Goal: Information Seeking & Learning: Learn about a topic

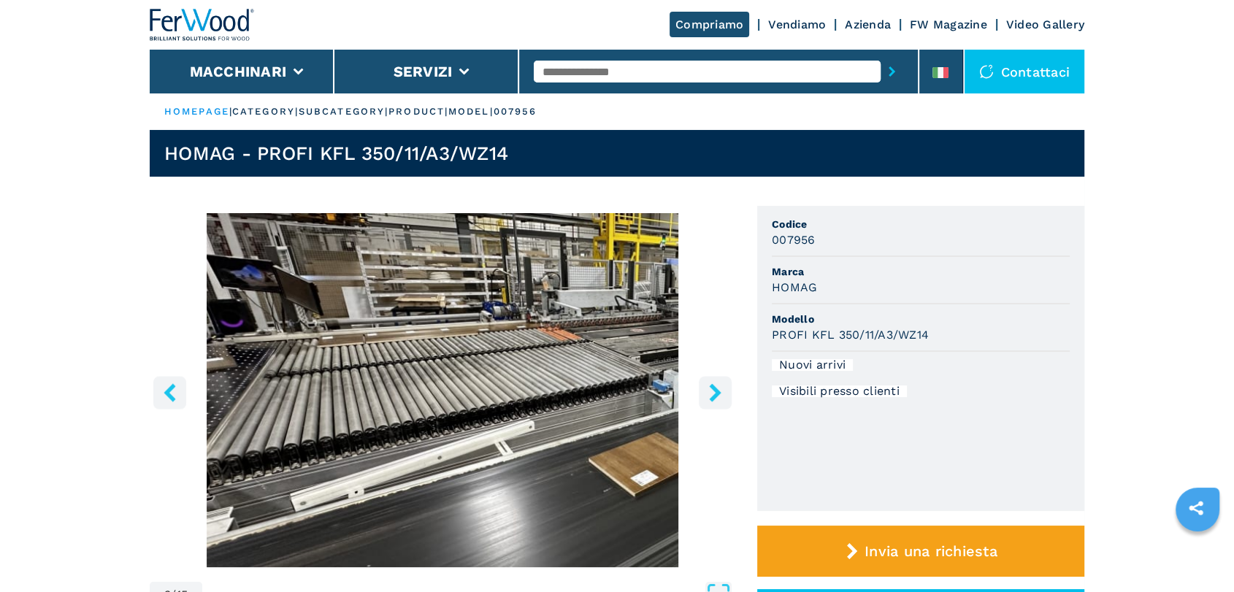
click at [716, 396] on icon "right-button" at bounding box center [715, 392] width 12 height 18
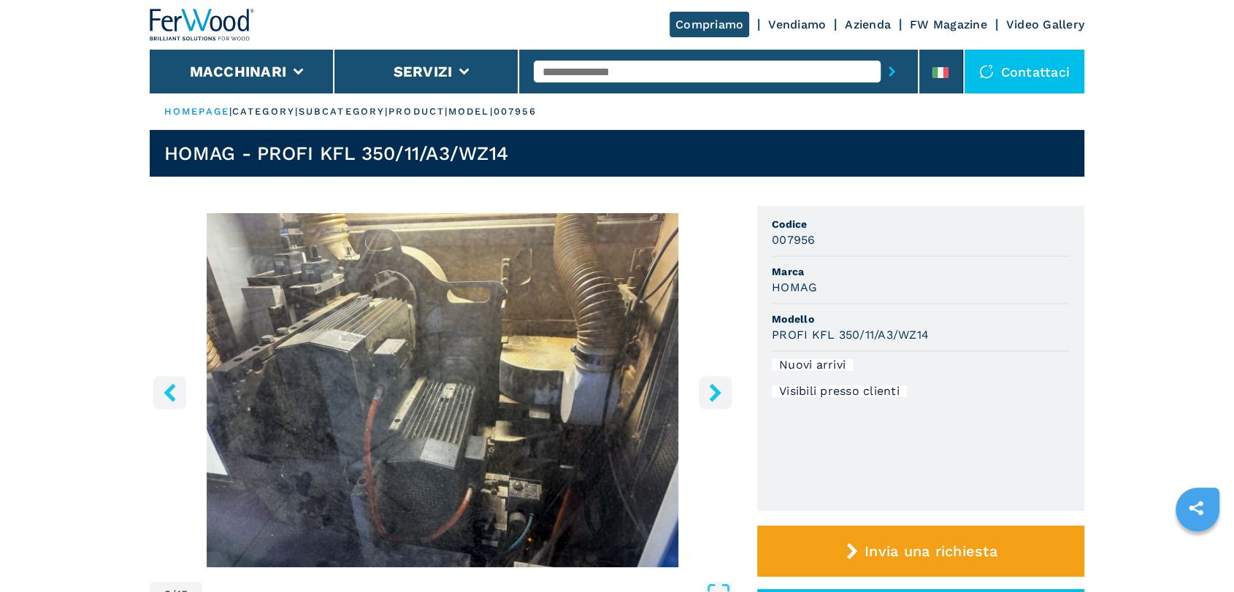
click at [716, 396] on icon "right-button" at bounding box center [715, 392] width 12 height 18
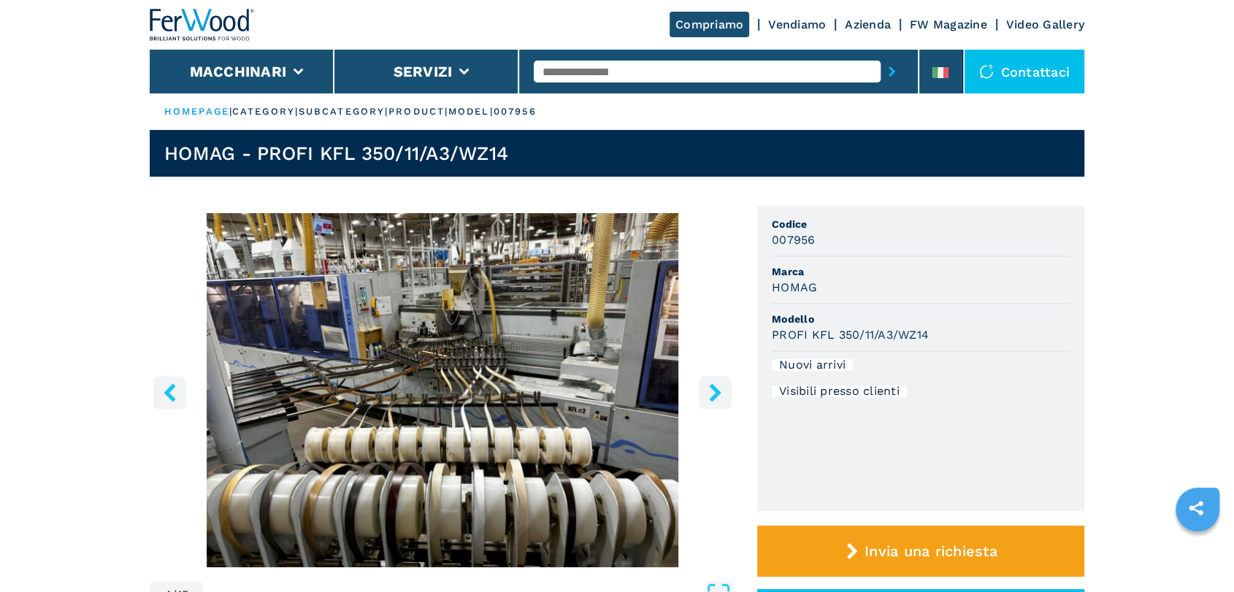
click at [595, 69] on input "text" at bounding box center [707, 72] width 347 height 22
click at [584, 69] on input "text" at bounding box center [707, 72] width 347 height 22
type input "******"
click at [881, 55] on button "submit-button" at bounding box center [892, 72] width 23 height 34
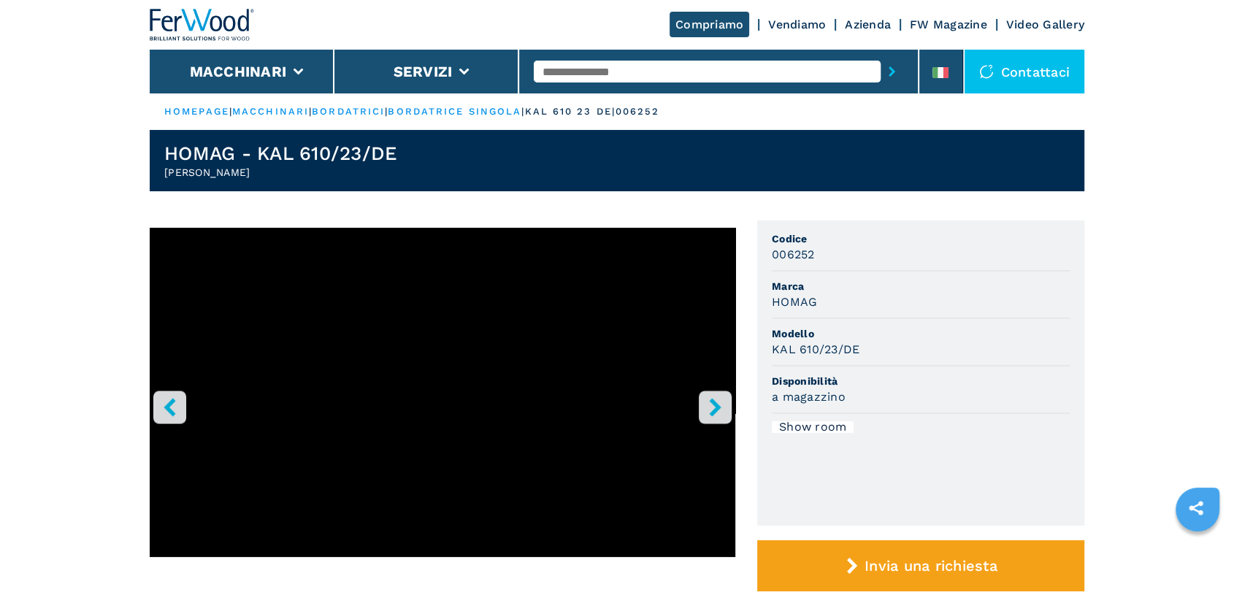
scroll to position [270, 0]
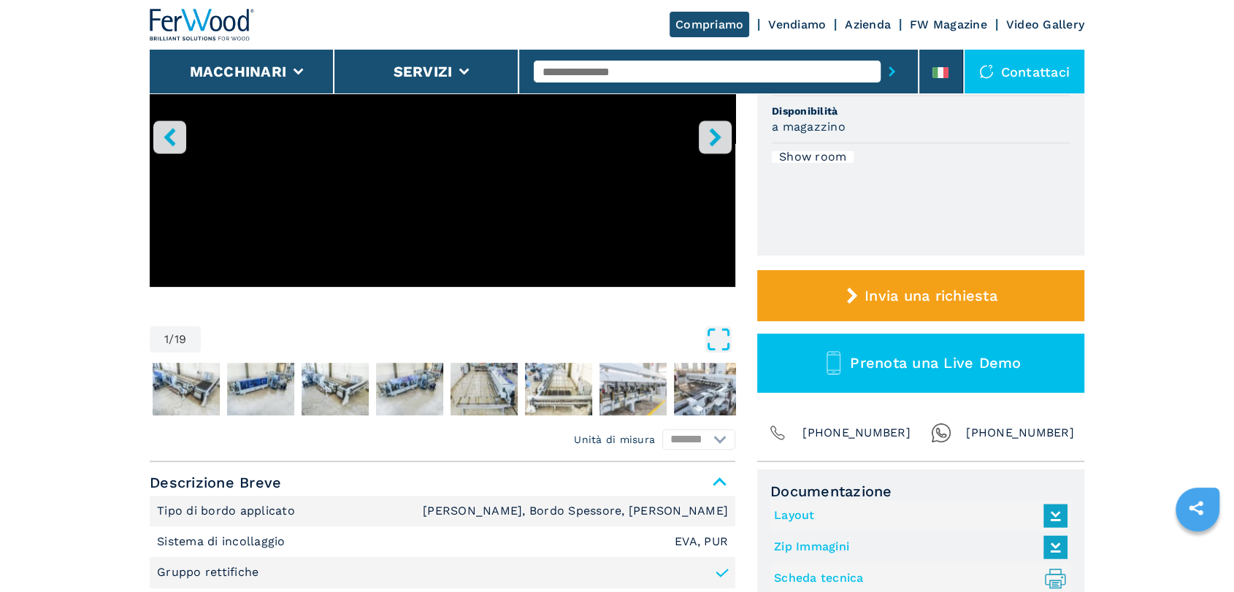
click at [726, 335] on icon "Open Fullscreen" at bounding box center [718, 339] width 26 height 26
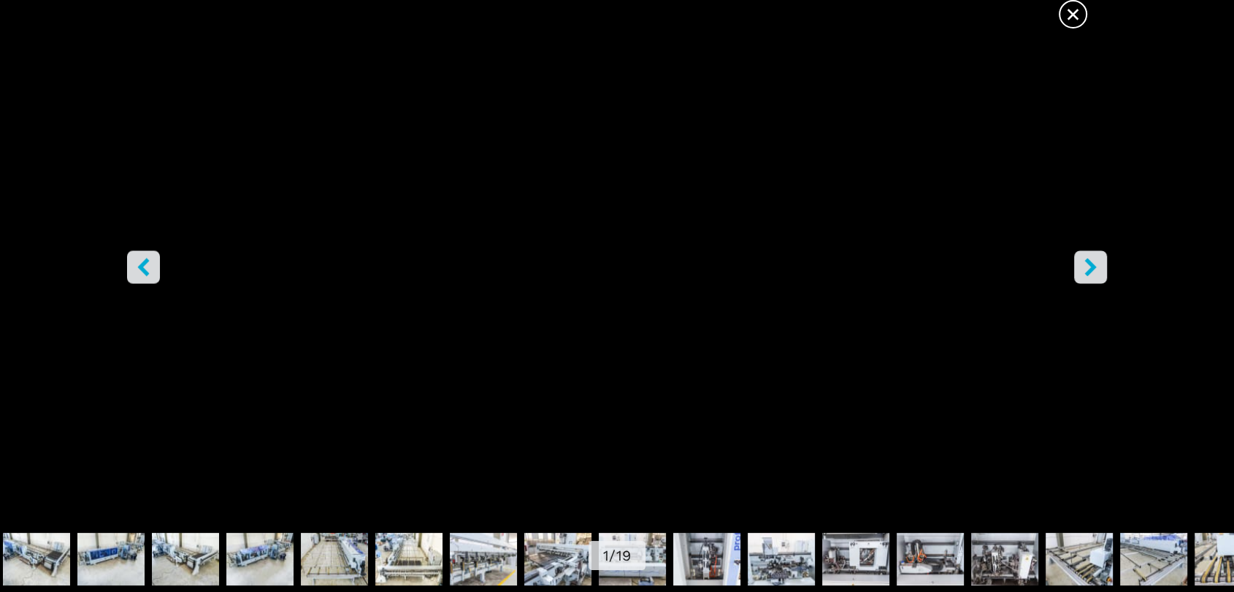
click at [1074, 2] on span "×" at bounding box center [1073, 12] width 26 height 26
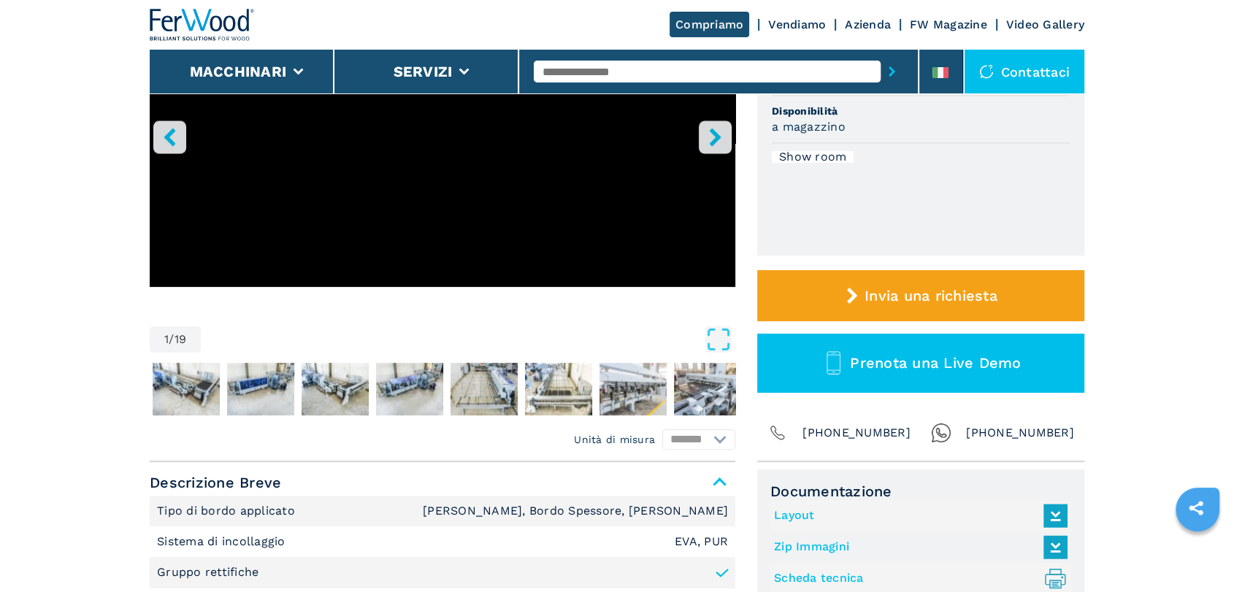
scroll to position [0, 0]
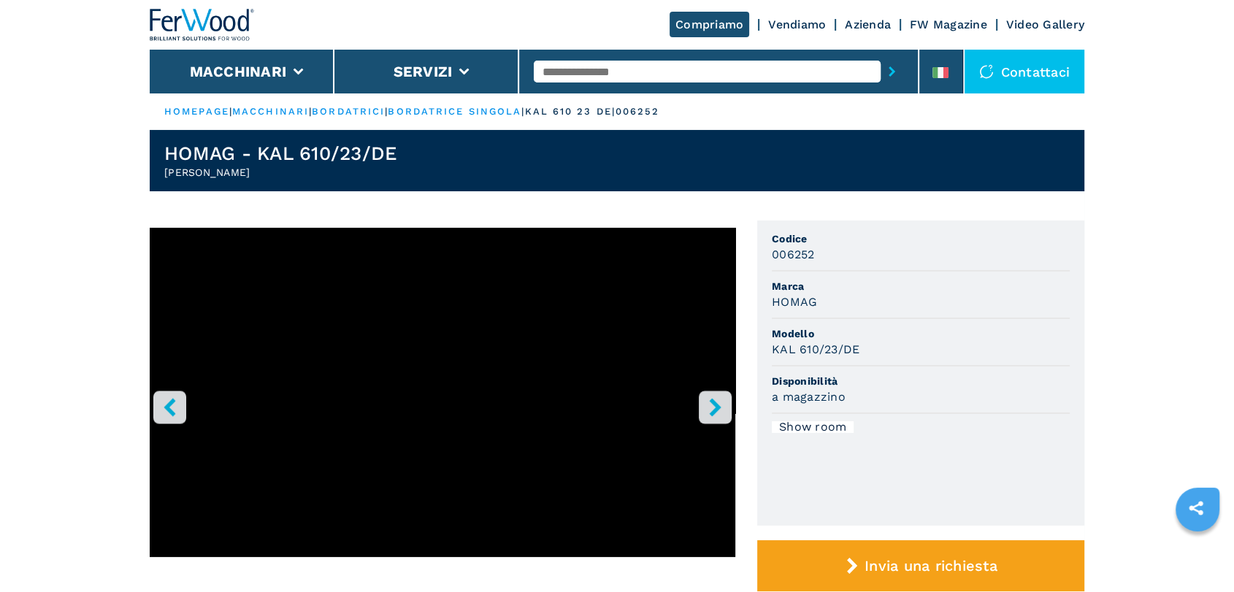
click at [627, 76] on input "text" at bounding box center [707, 72] width 347 height 22
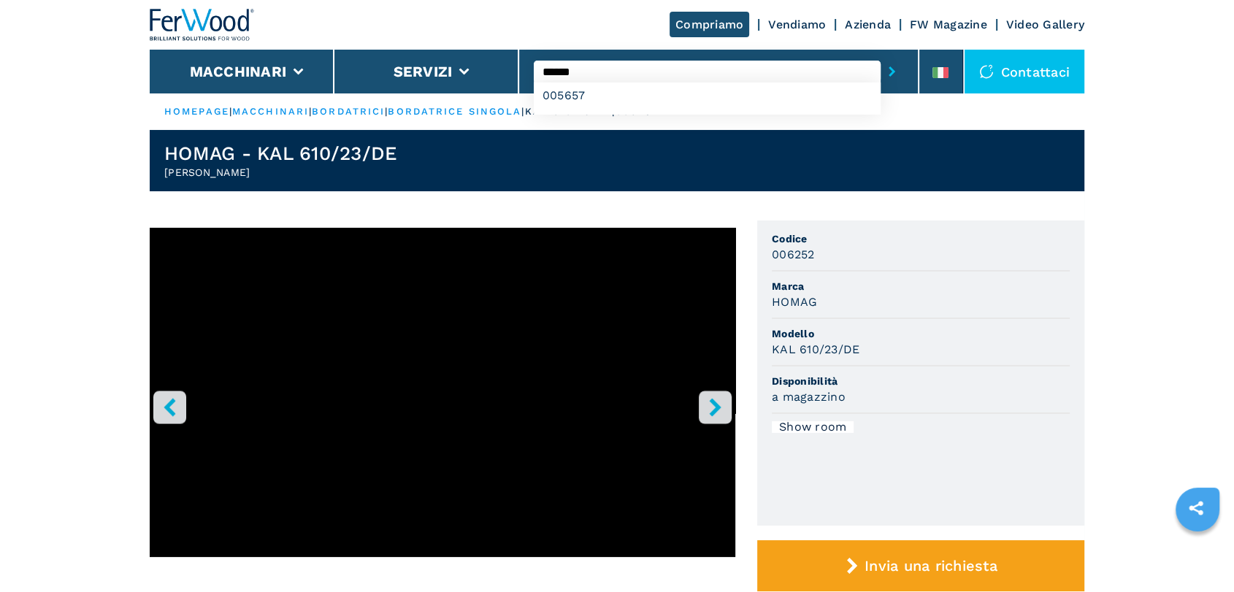
type input "******"
click at [881, 55] on button "submit-button" at bounding box center [892, 72] width 23 height 34
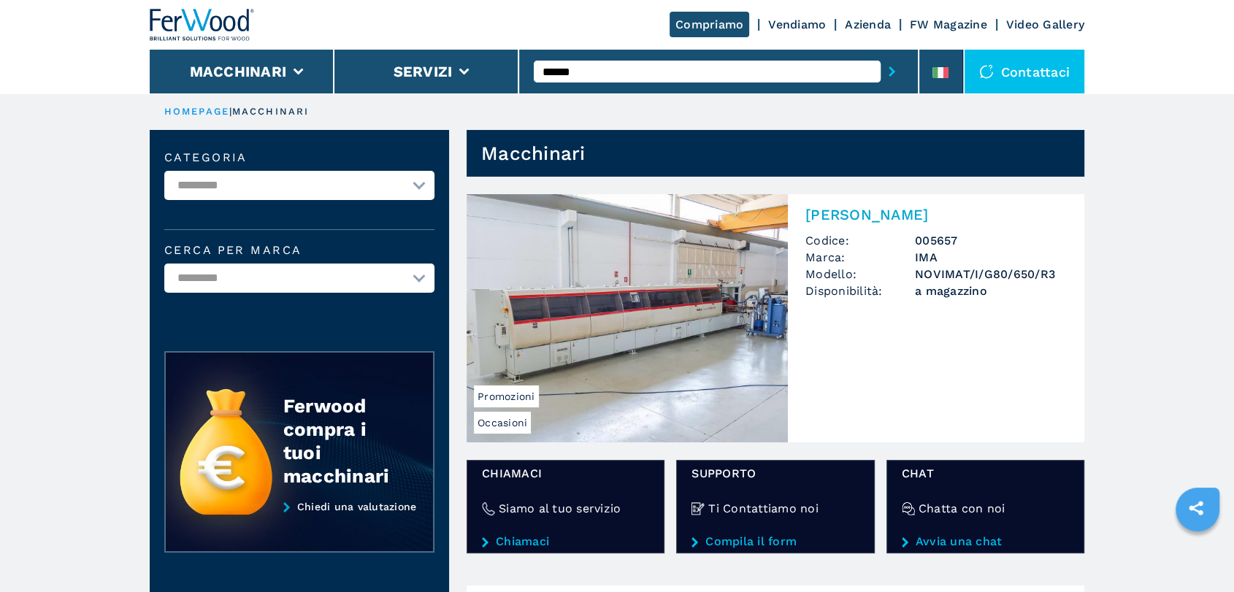
click at [660, 317] on img at bounding box center [627, 318] width 321 height 248
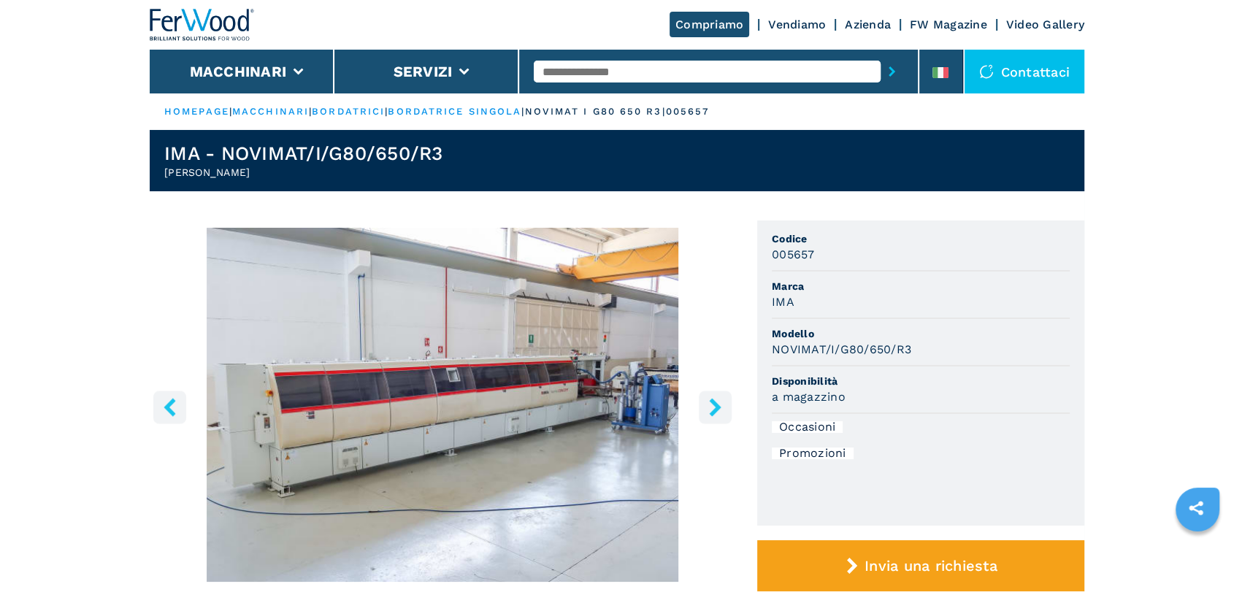
click at [723, 397] on button "right-button" at bounding box center [715, 407] width 33 height 33
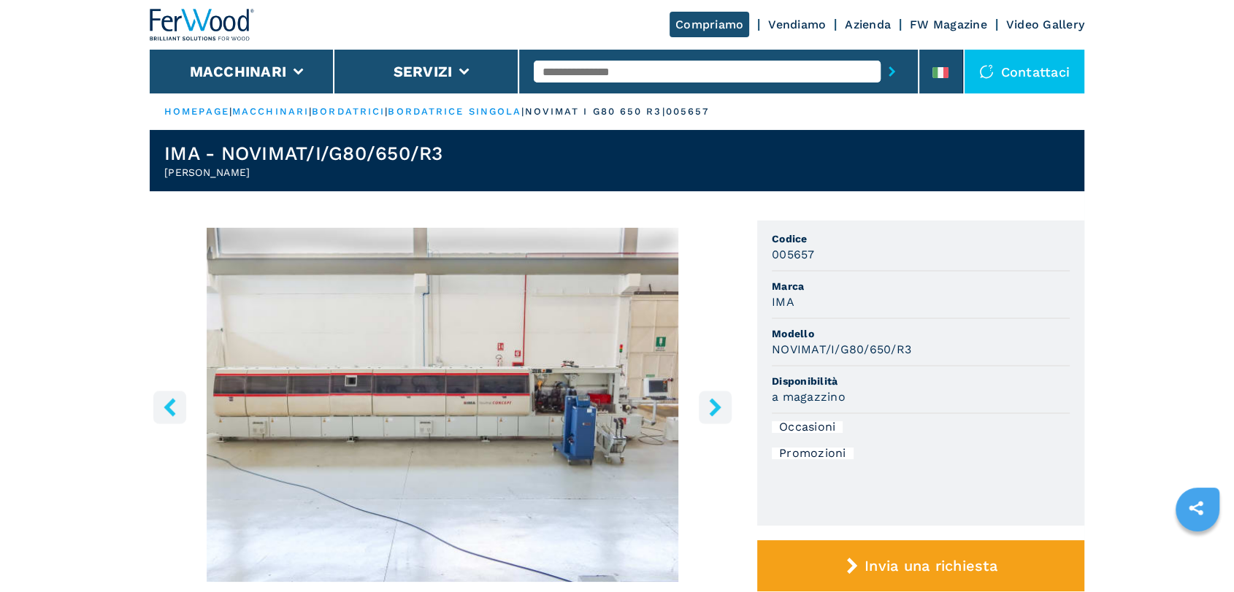
click at [723, 397] on button "right-button" at bounding box center [715, 407] width 33 height 33
click at [721, 399] on icon "right-button" at bounding box center [715, 407] width 18 height 18
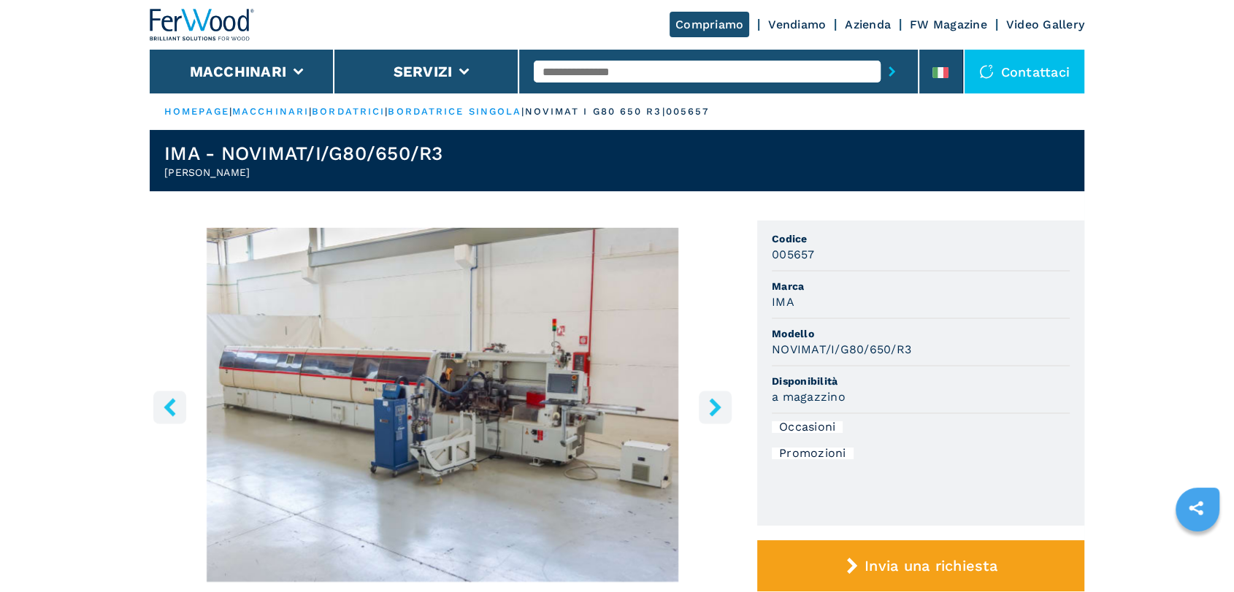
click at [721, 399] on icon "right-button" at bounding box center [715, 407] width 18 height 18
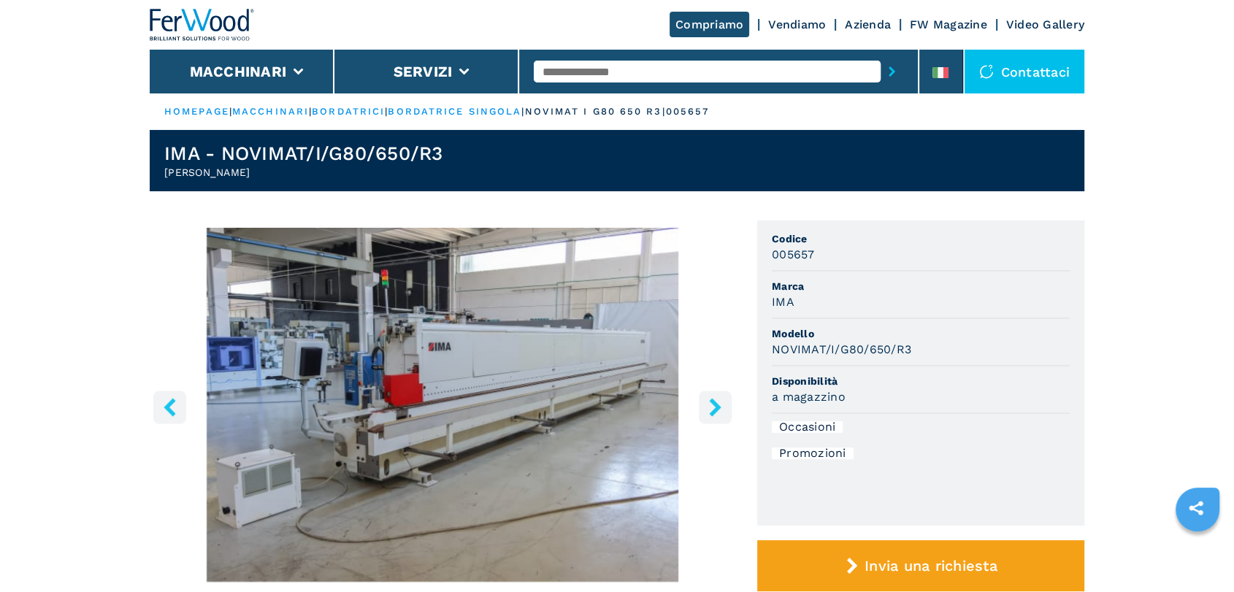
scroll to position [270, 0]
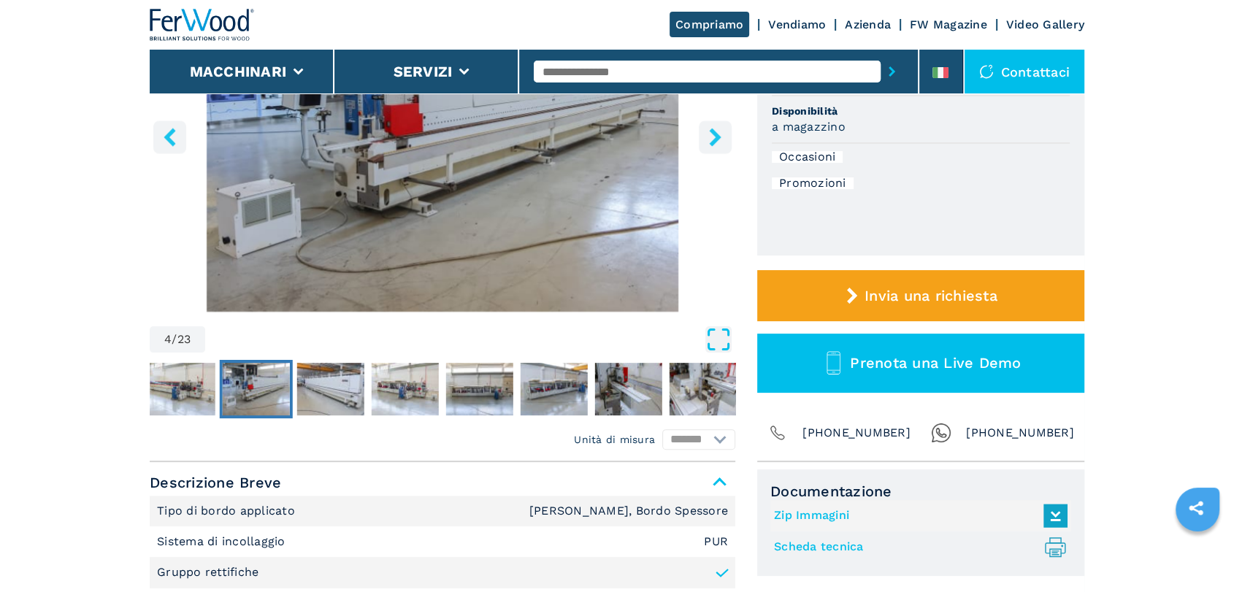
click at [722, 351] on icon "Open Fullscreen" at bounding box center [718, 339] width 26 height 26
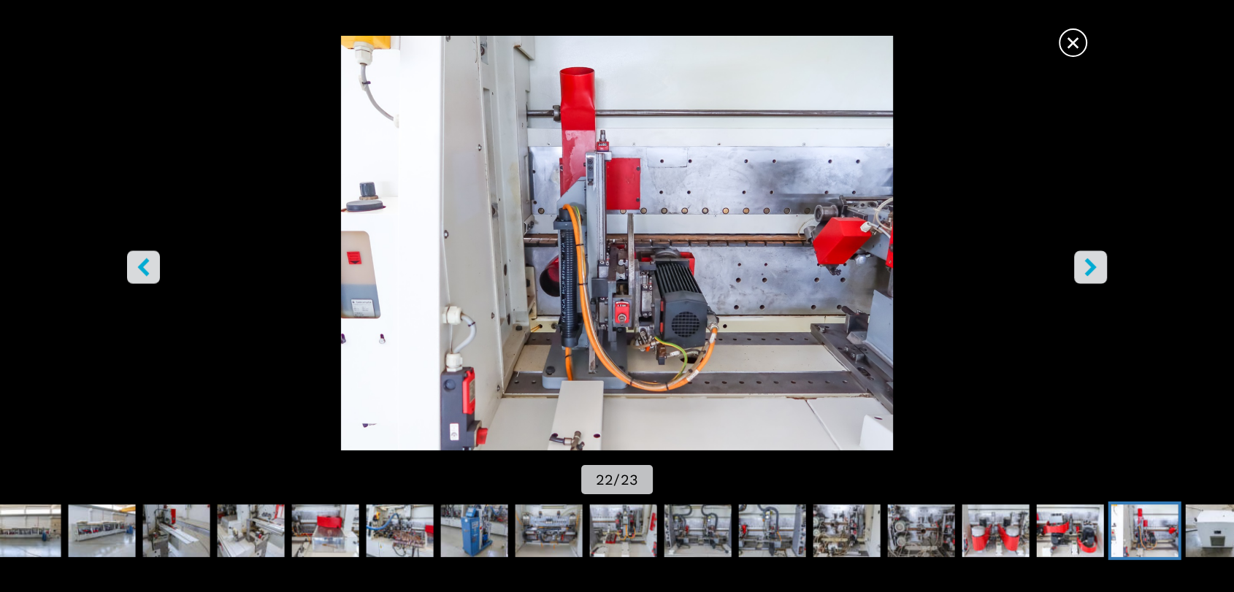
click at [1086, 278] on button "right-button" at bounding box center [1090, 267] width 33 height 33
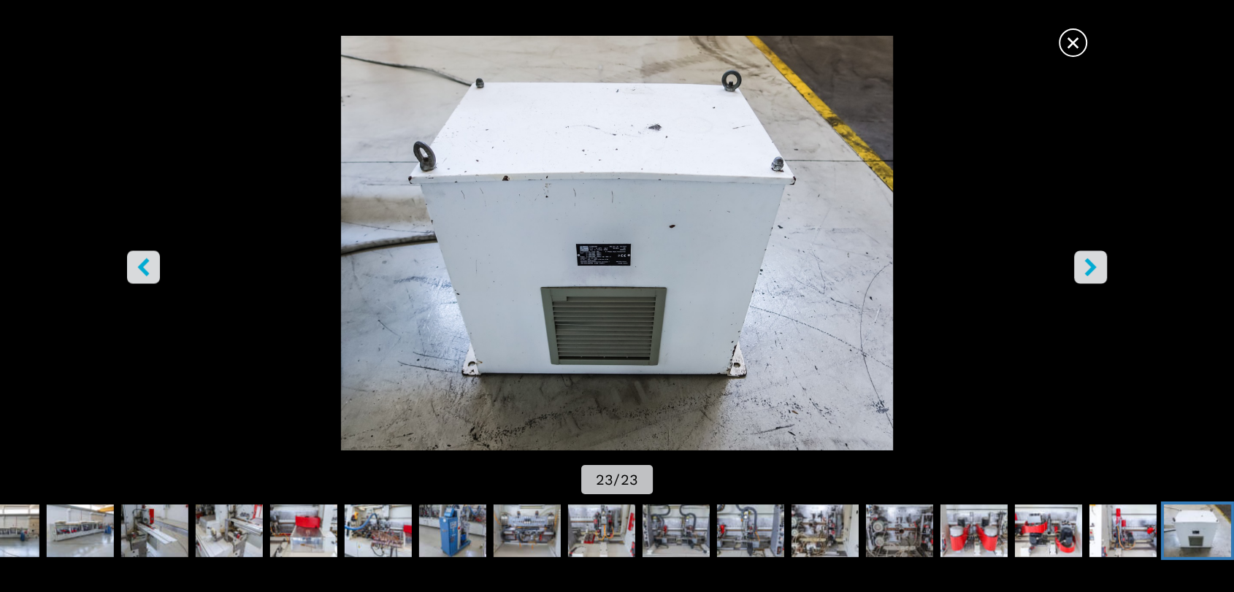
click at [1082, 282] on button "right-button" at bounding box center [1090, 267] width 33 height 33
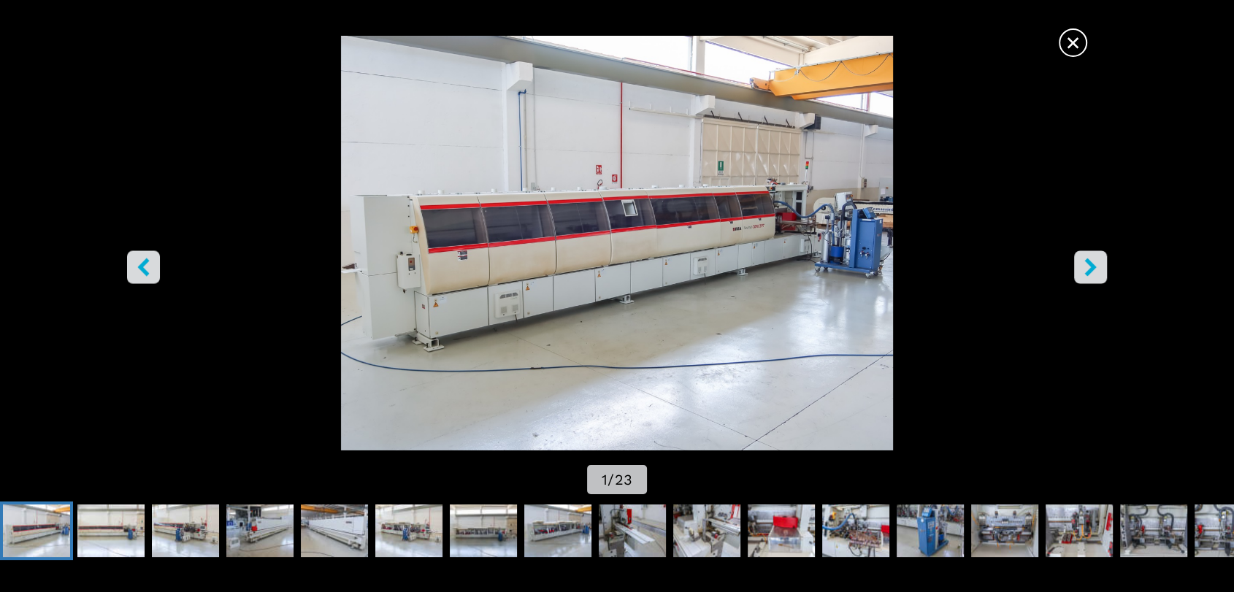
click at [1071, 43] on span "×" at bounding box center [1073, 40] width 26 height 26
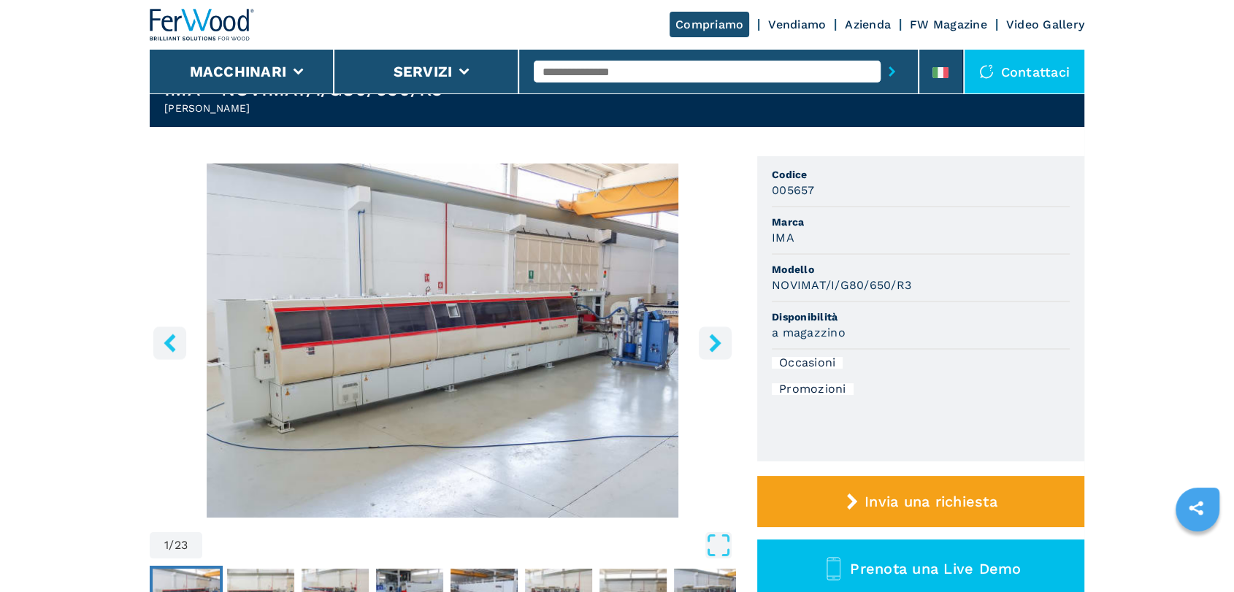
scroll to position [0, 0]
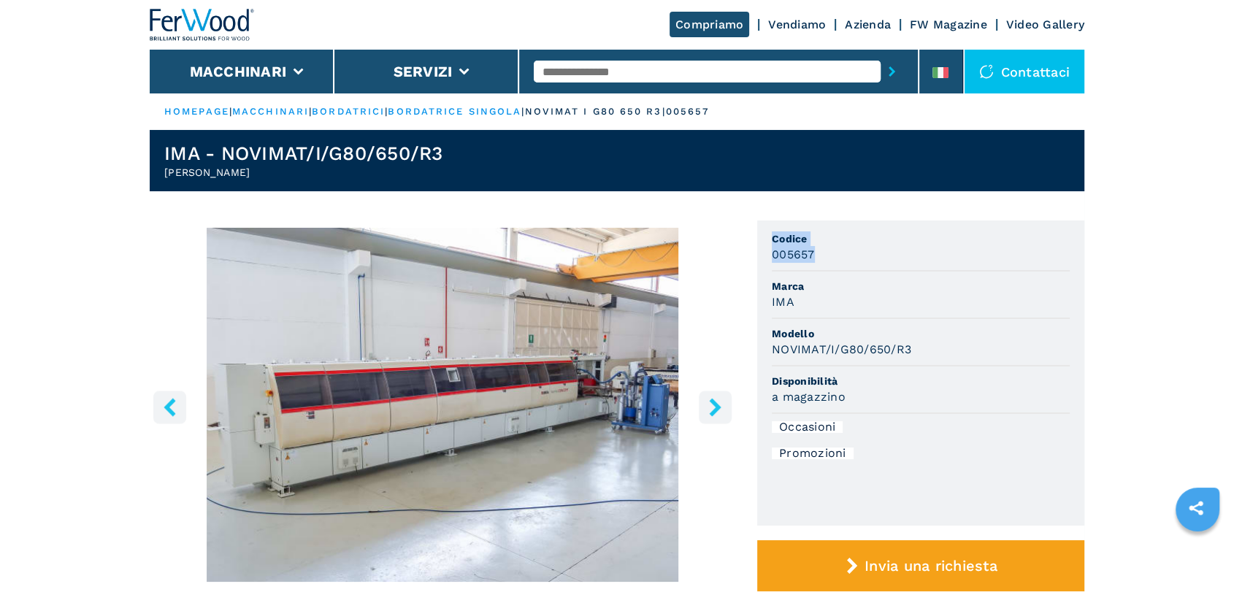
drag, startPoint x: 834, startPoint y: 252, endPoint x: 734, endPoint y: 256, distance: 100.2
click at [734, 256] on div "1 / 23 Unità di misura ******* ********* Codice 005657 Marca IMA Modello NOVIMA…" at bounding box center [617, 477] width 935 height 512
click at [715, 411] on icon "right-button" at bounding box center [715, 407] width 12 height 18
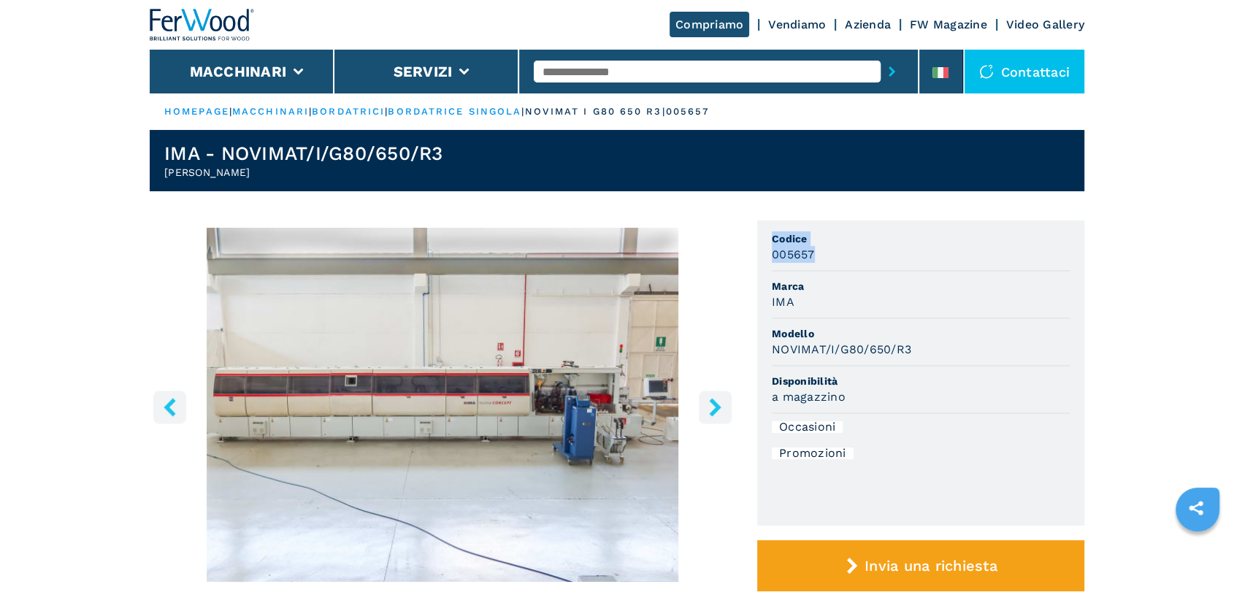
click at [715, 411] on icon "right-button" at bounding box center [715, 407] width 12 height 18
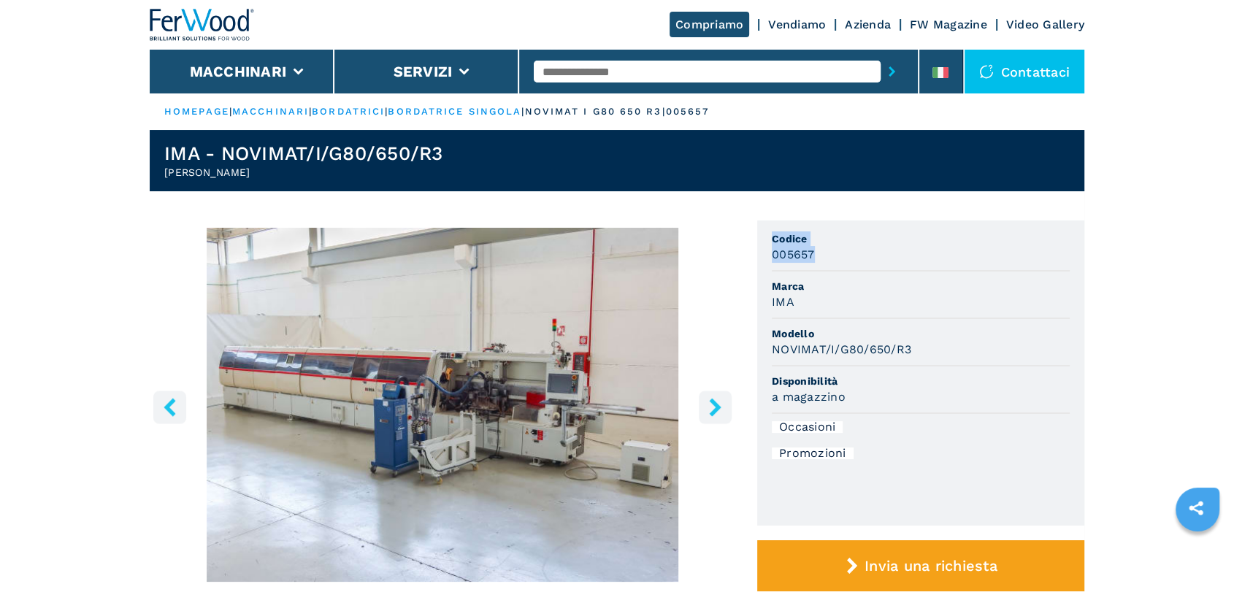
click at [715, 411] on icon "right-button" at bounding box center [715, 407] width 12 height 18
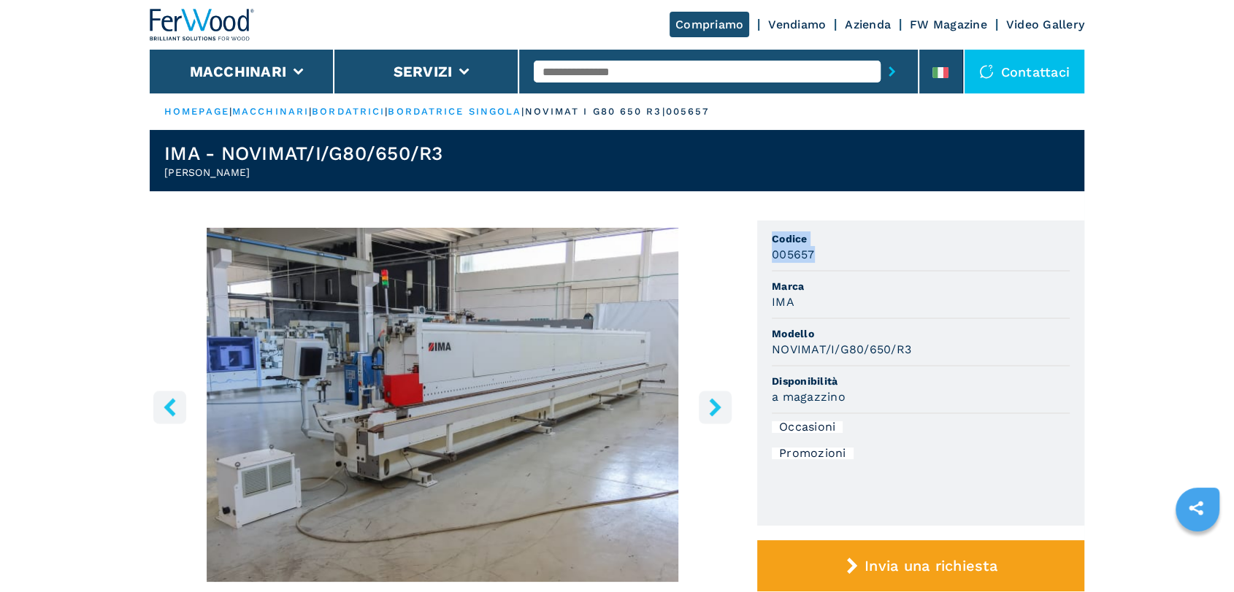
click at [715, 411] on icon "right-button" at bounding box center [715, 407] width 12 height 18
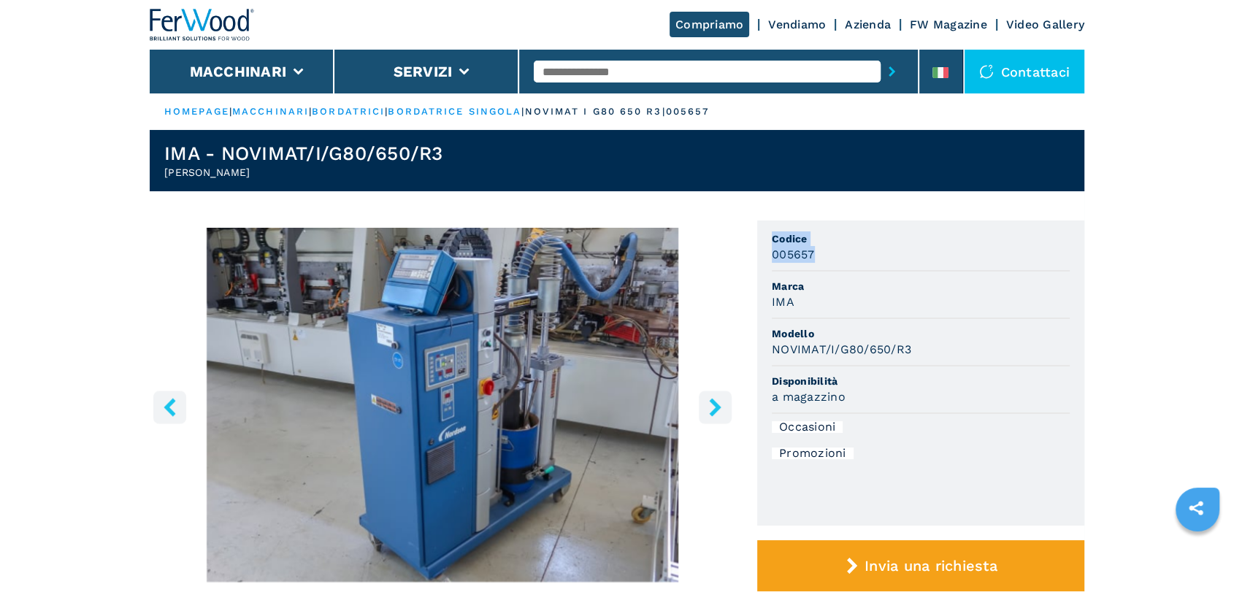
click at [697, 405] on img "Go to Slide 13" at bounding box center [443, 405] width 586 height 354
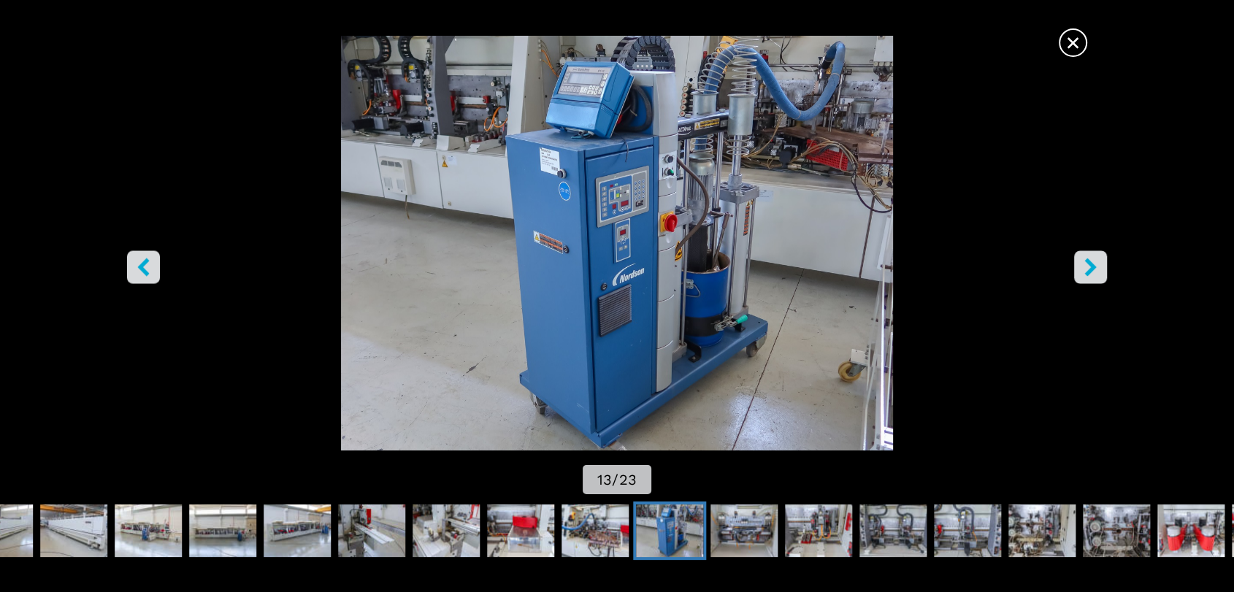
click at [1095, 271] on icon "right-button" at bounding box center [1091, 267] width 18 height 18
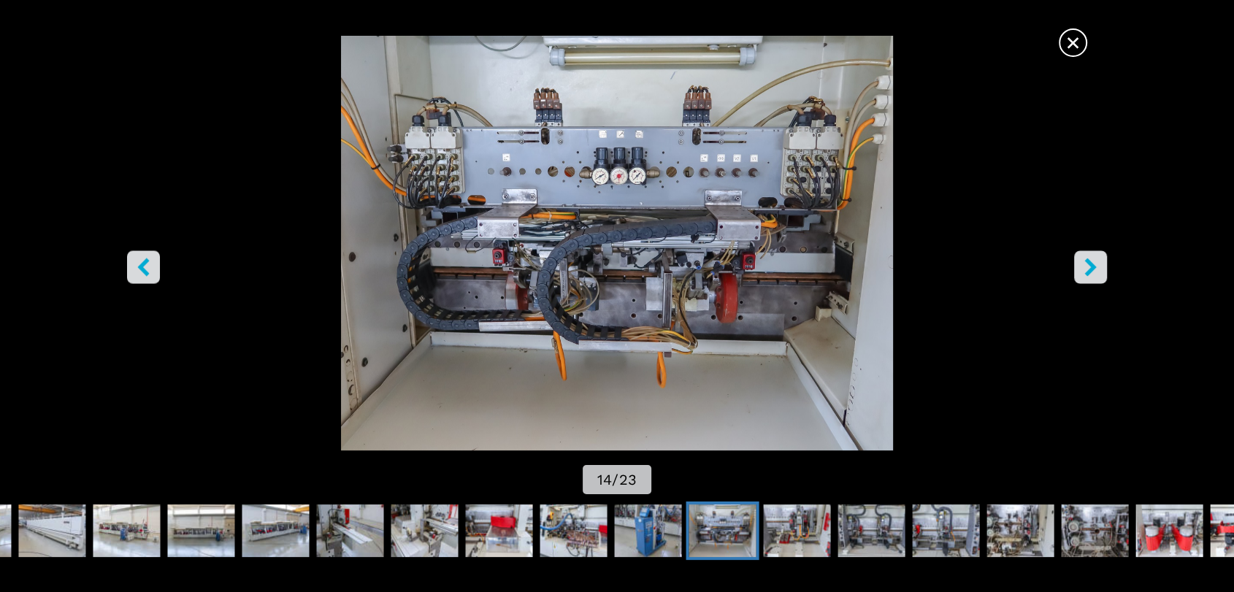
click at [1095, 271] on icon "right-button" at bounding box center [1091, 267] width 18 height 18
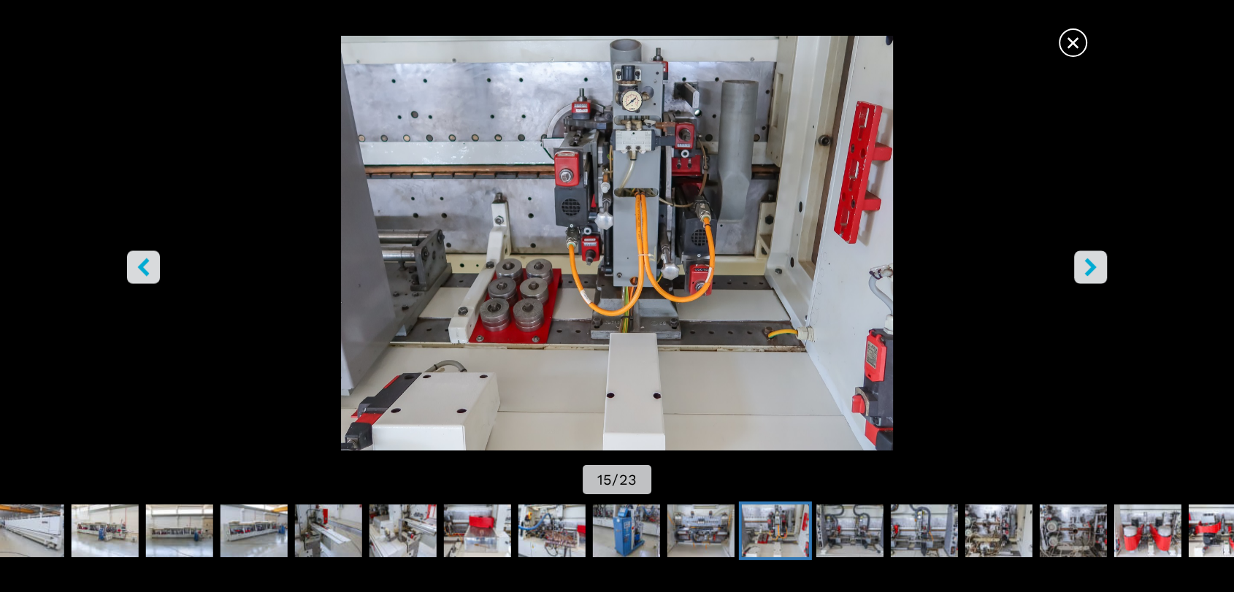
click at [1095, 271] on icon "right-button" at bounding box center [1091, 267] width 18 height 18
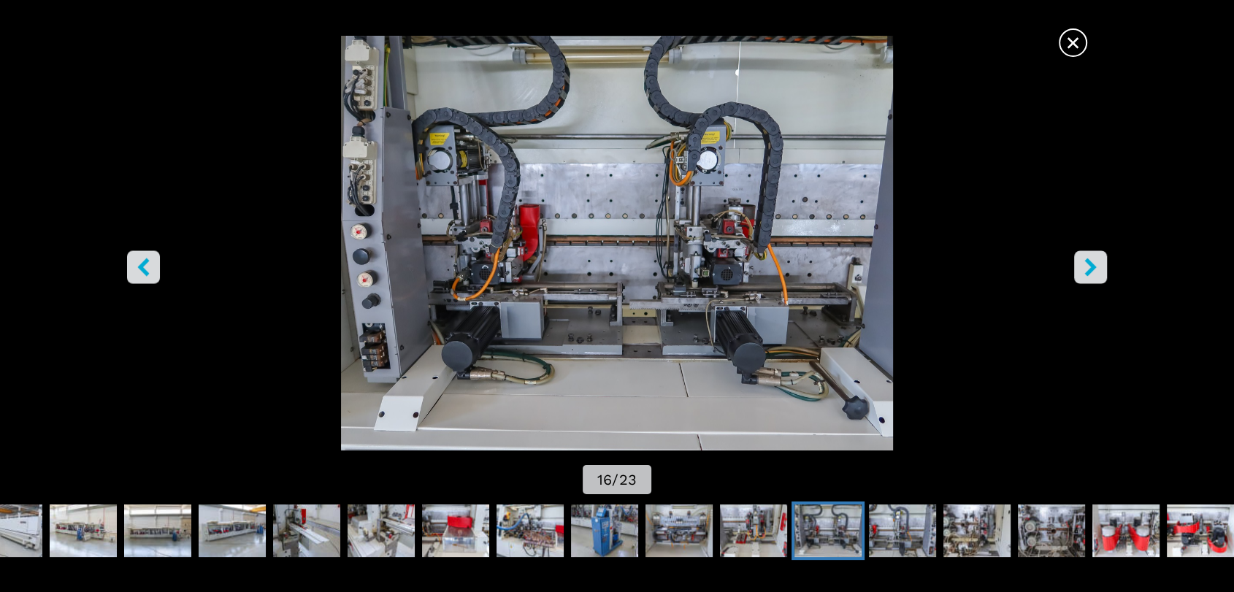
click at [1095, 271] on icon "right-button" at bounding box center [1091, 267] width 18 height 18
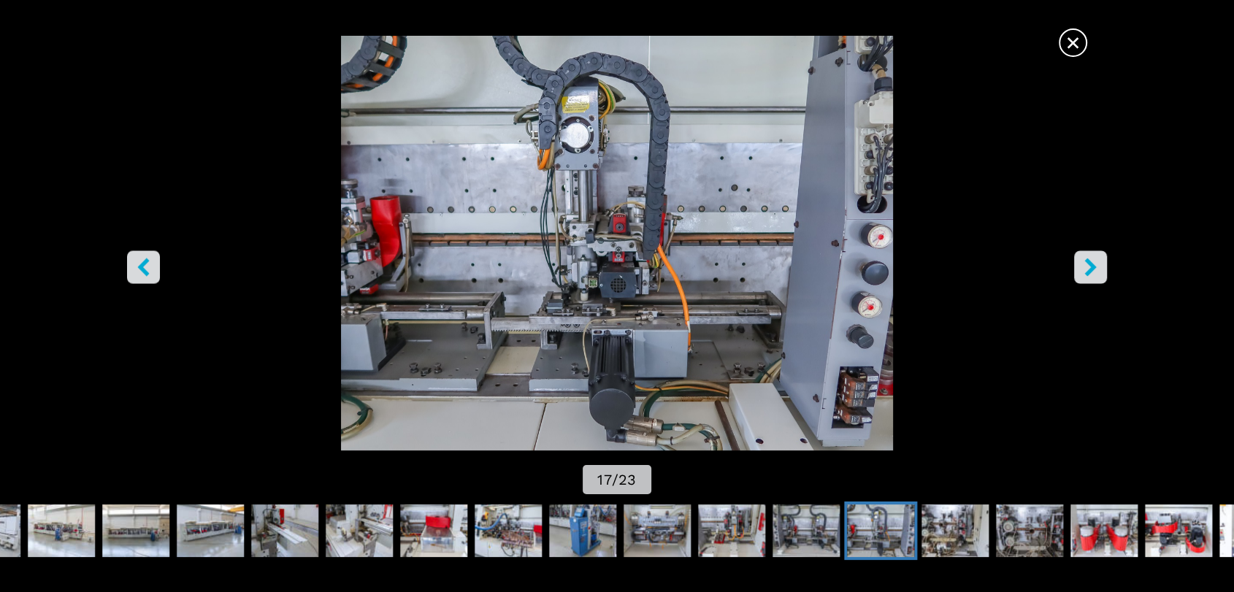
click at [1095, 271] on icon "right-button" at bounding box center [1091, 267] width 18 height 18
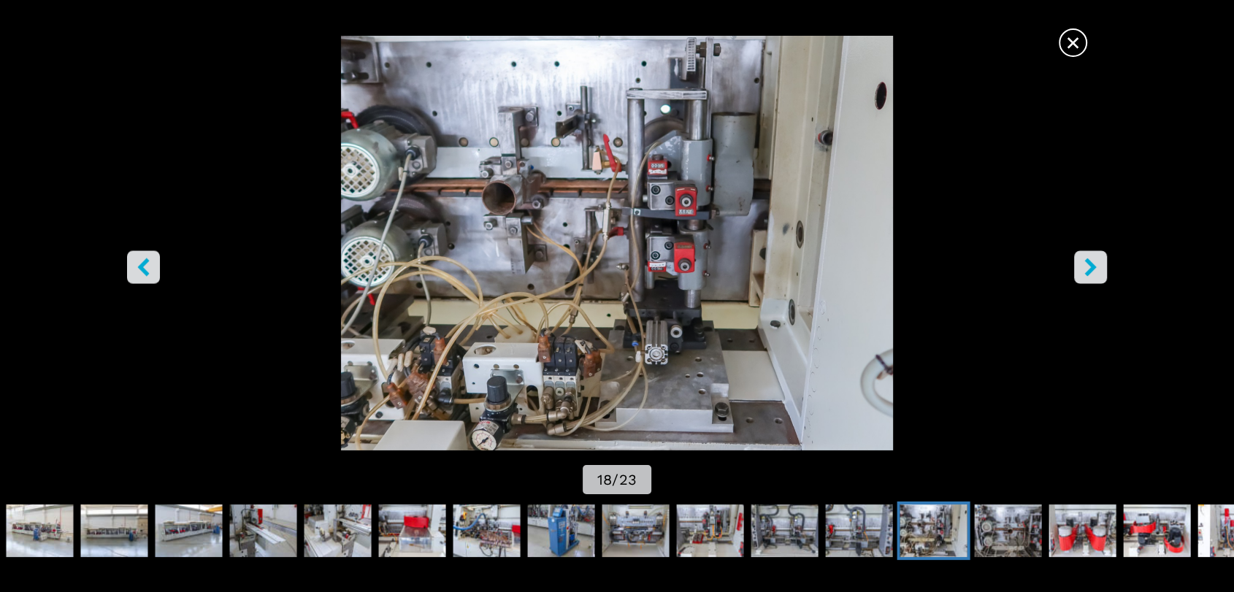
click at [1095, 271] on icon "right-button" at bounding box center [1091, 267] width 18 height 18
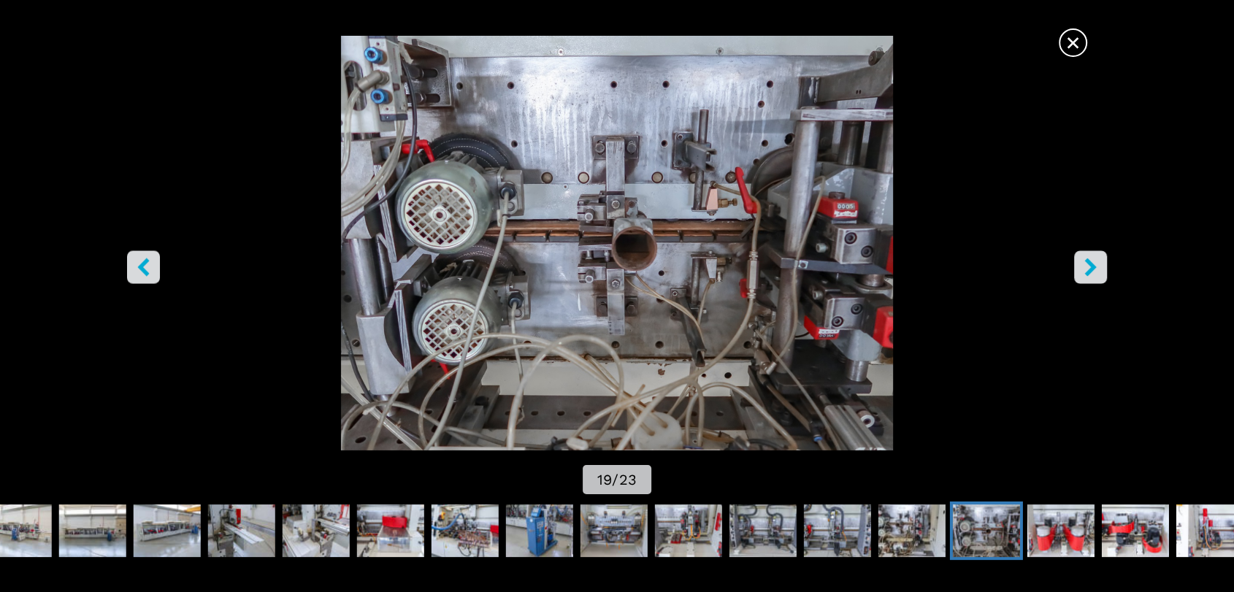
click at [1095, 271] on icon "right-button" at bounding box center [1091, 267] width 18 height 18
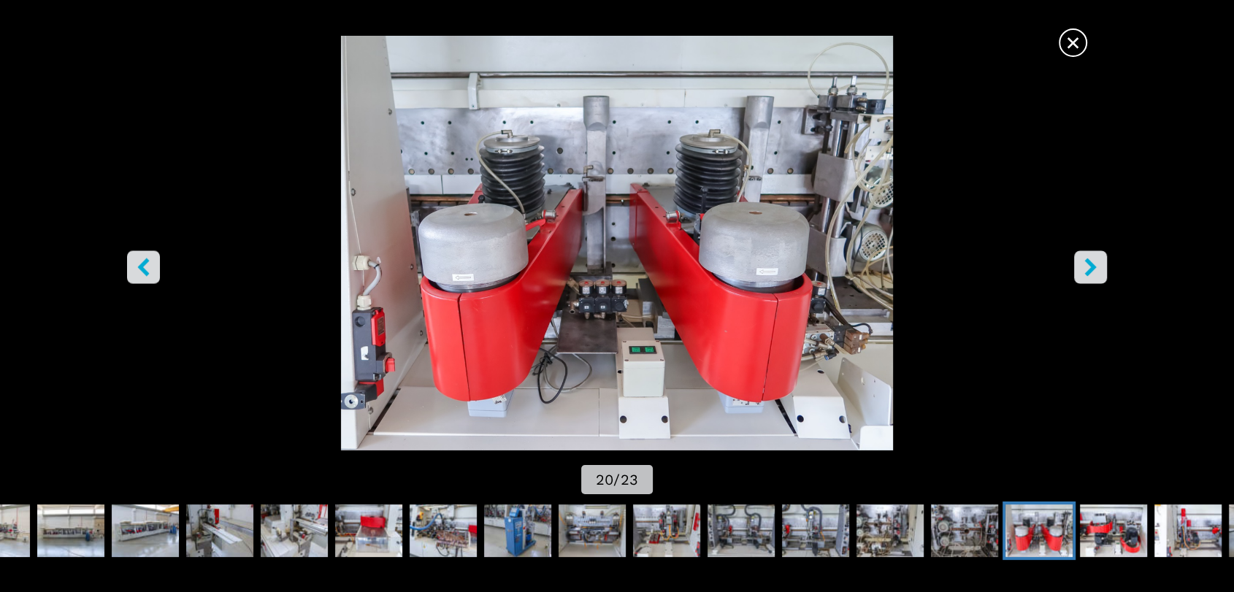
click at [1095, 271] on icon "right-button" at bounding box center [1091, 267] width 18 height 18
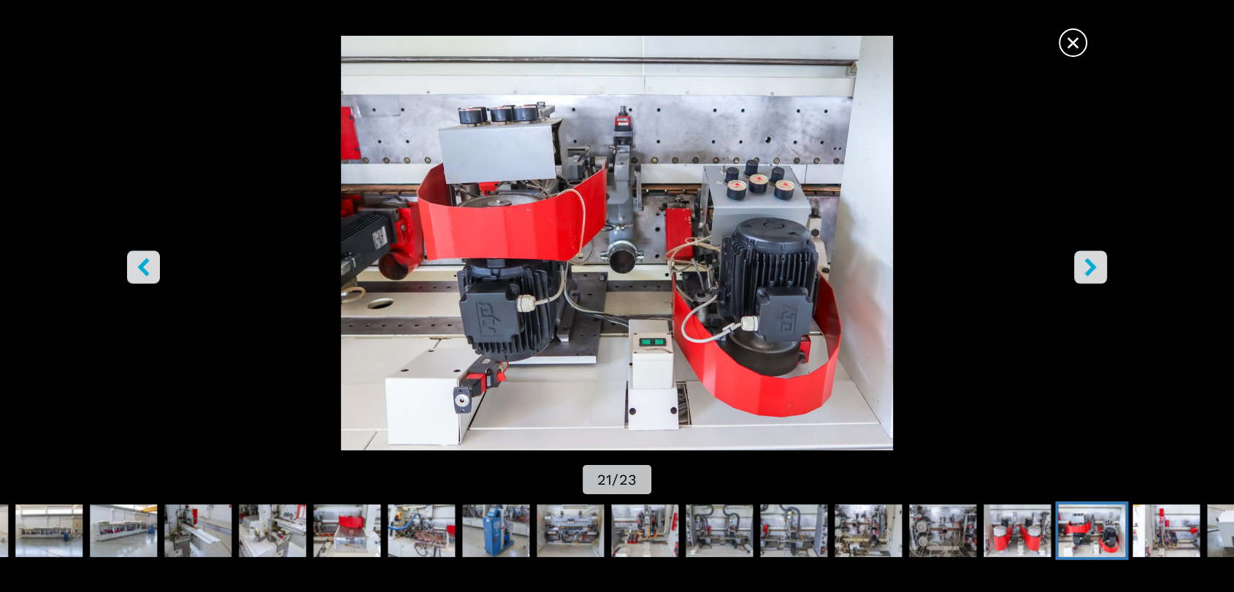
click at [1095, 271] on icon "right-button" at bounding box center [1091, 267] width 18 height 18
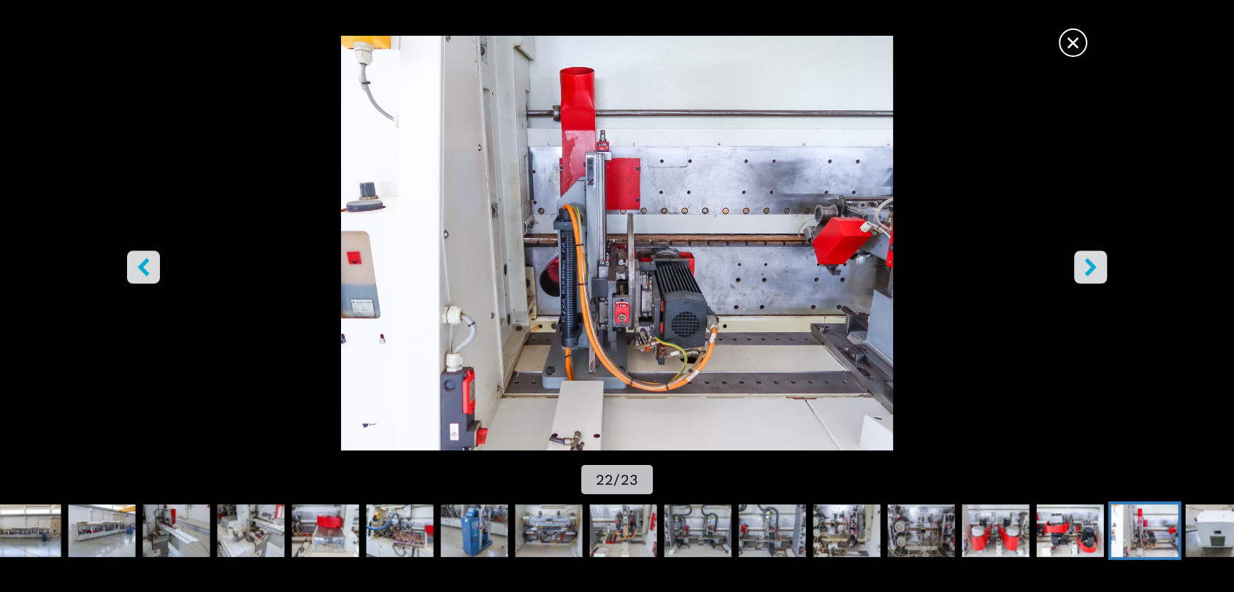
click at [1069, 47] on span "×" at bounding box center [1073, 40] width 26 height 26
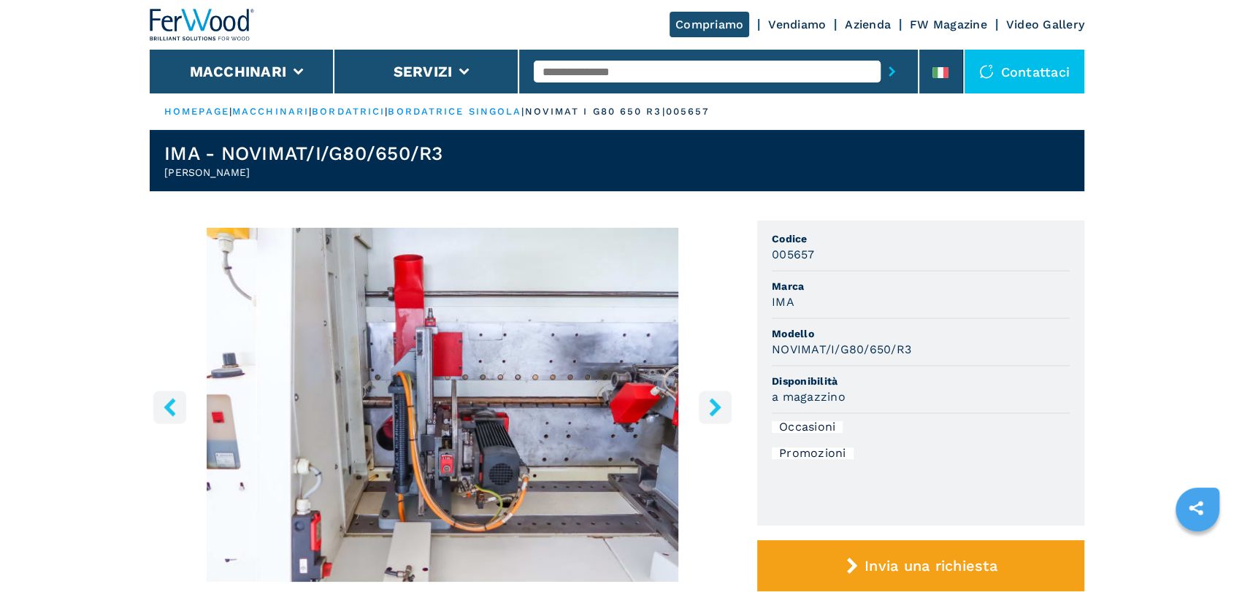
click at [676, 72] on input "text" at bounding box center [707, 72] width 347 height 22
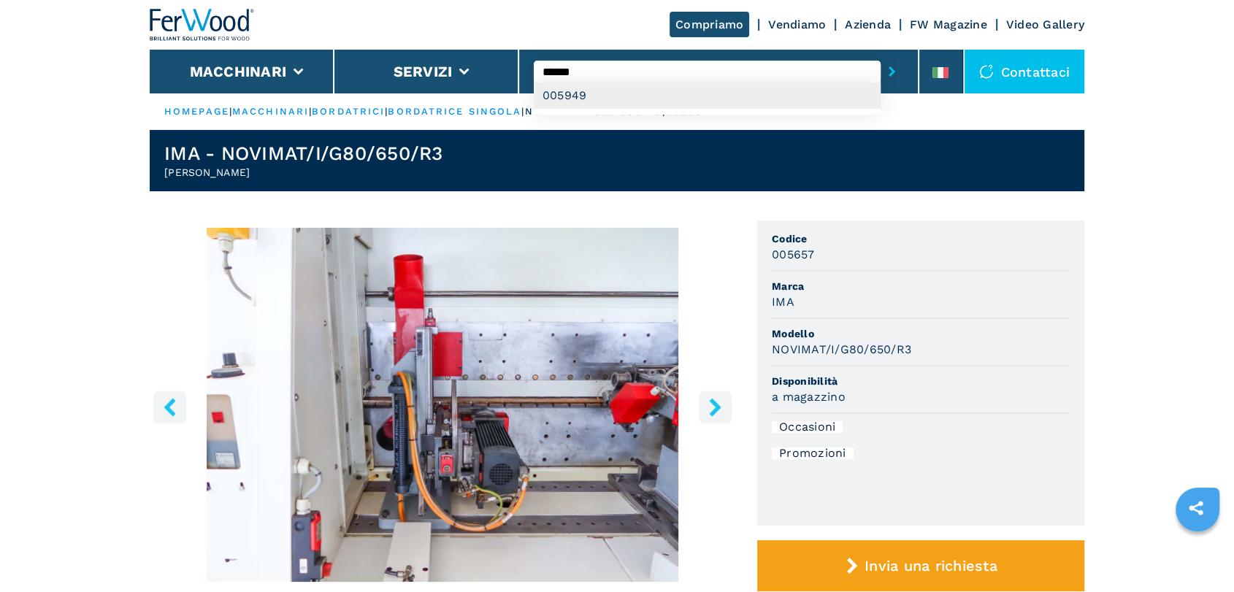
type input "******"
click at [674, 102] on div "005949" at bounding box center [707, 96] width 347 height 26
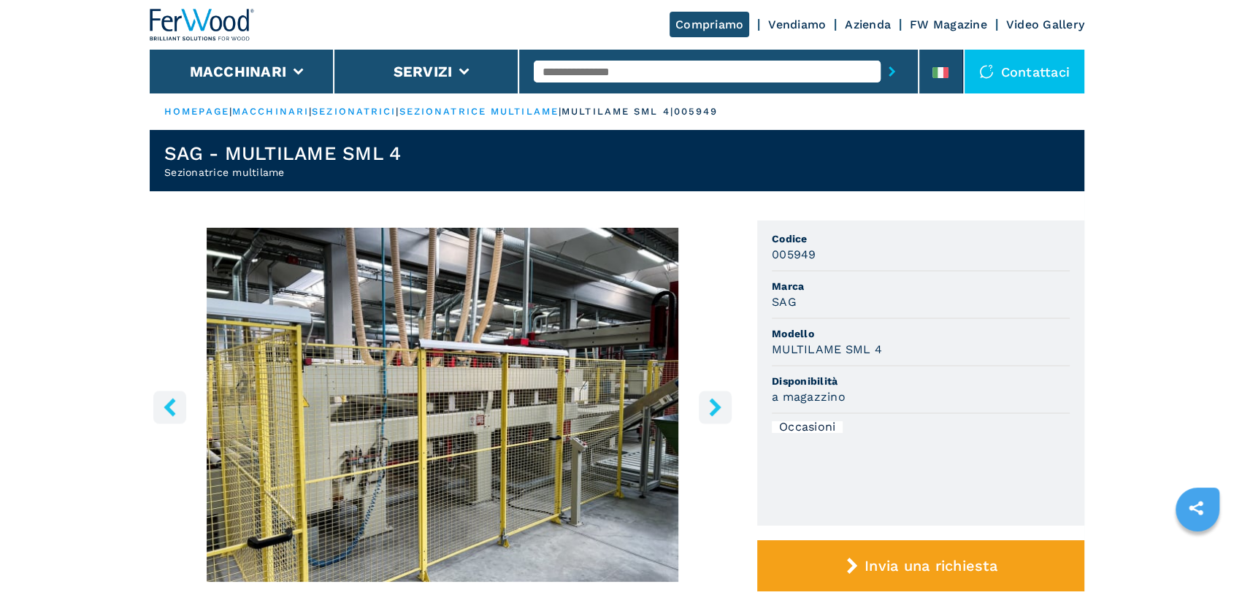
click at [719, 399] on icon "right-button" at bounding box center [715, 407] width 18 height 18
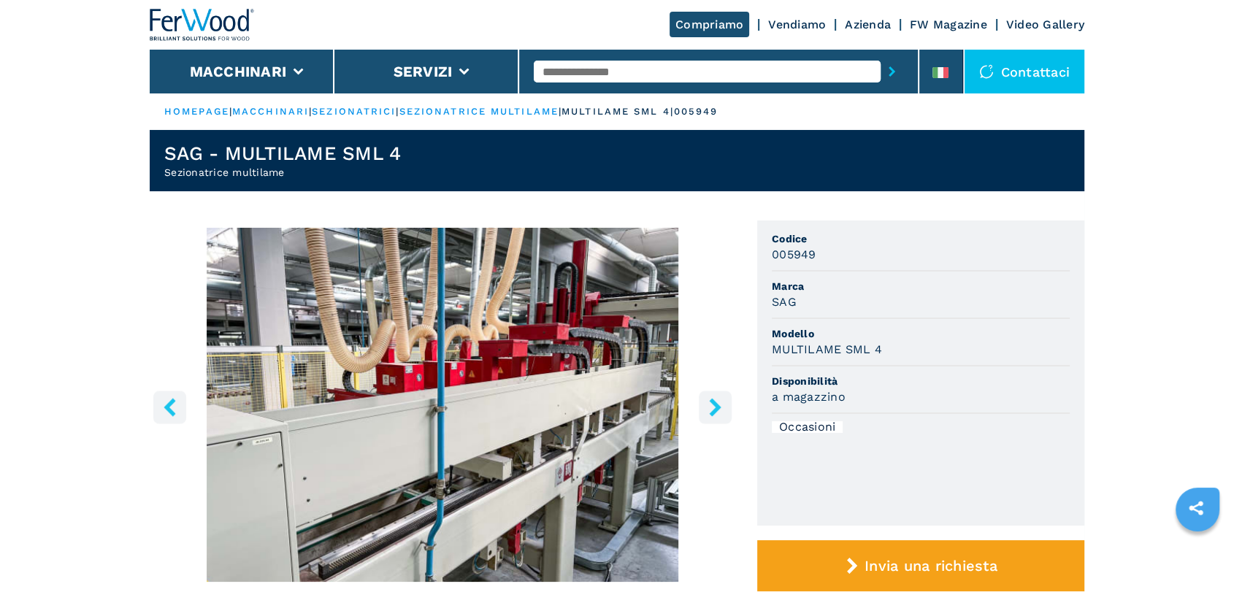
click at [719, 399] on icon "right-button" at bounding box center [715, 407] width 18 height 18
click at [716, 405] on icon "right-button" at bounding box center [715, 407] width 12 height 18
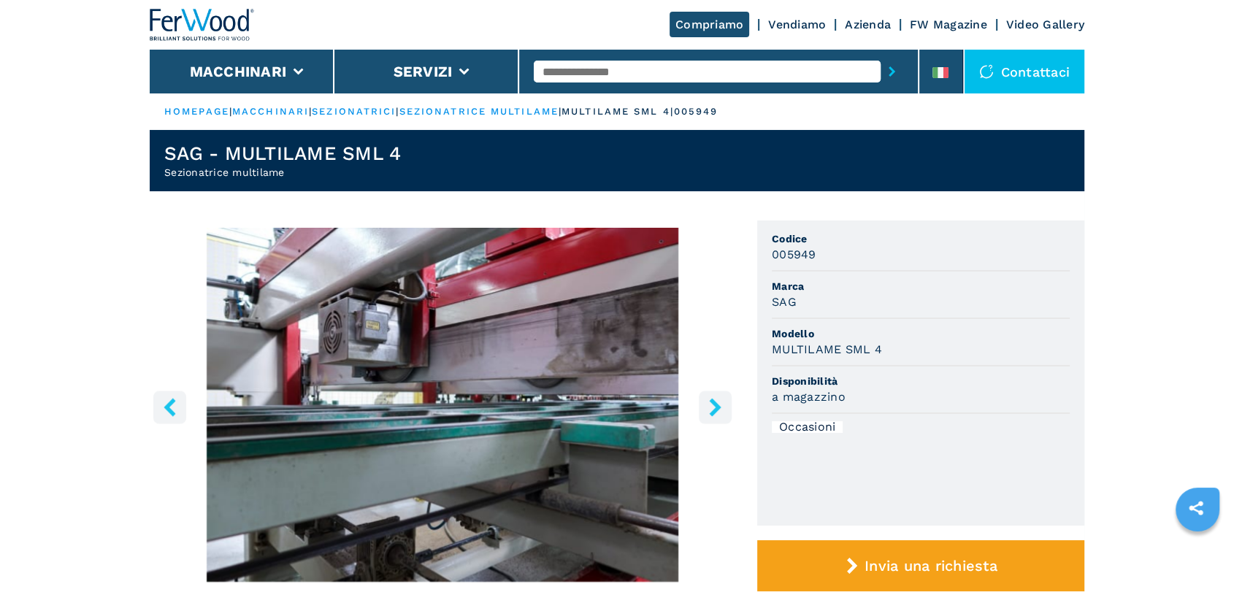
click at [716, 405] on icon "right-button" at bounding box center [715, 407] width 12 height 18
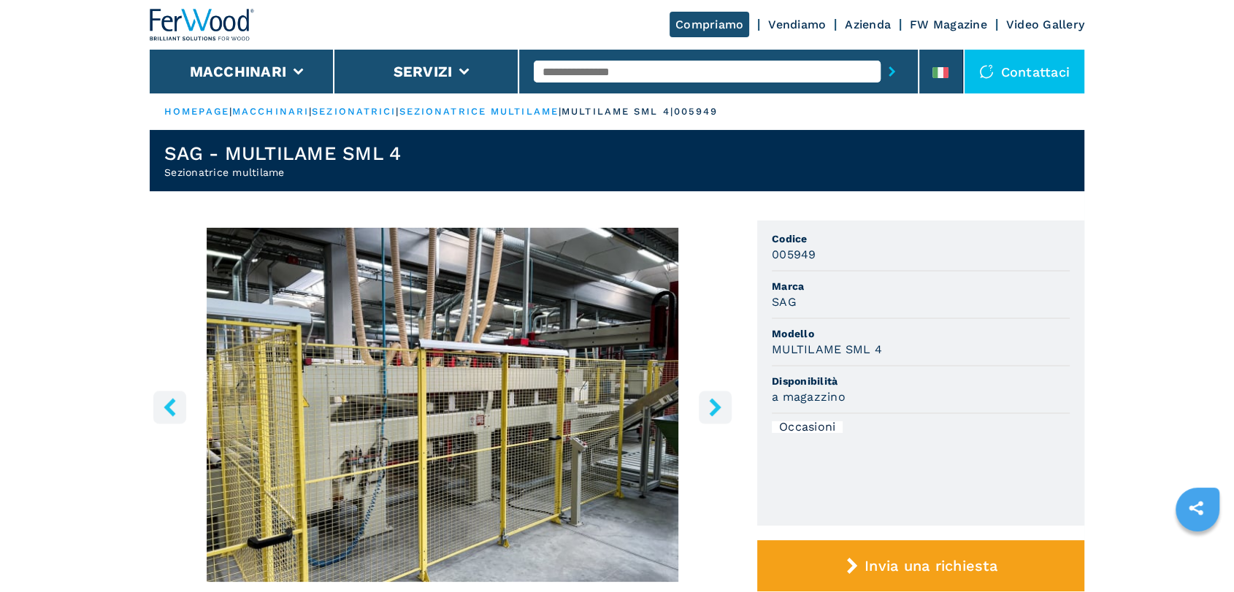
click at [716, 405] on icon "right-button" at bounding box center [715, 407] width 12 height 18
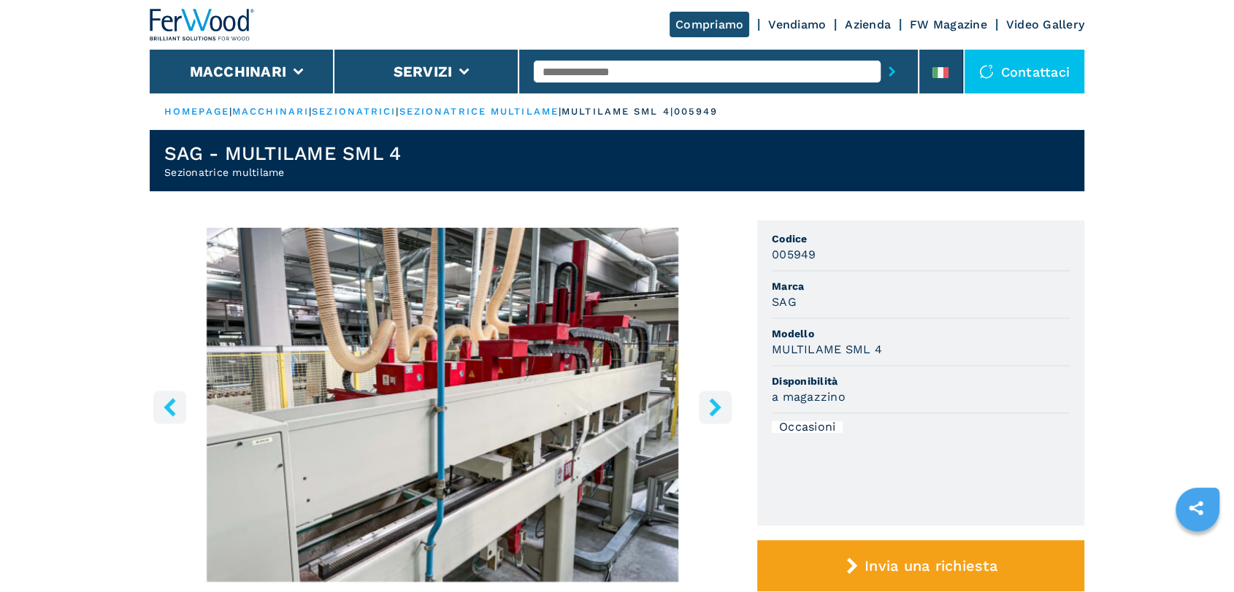
click at [716, 405] on icon "right-button" at bounding box center [715, 407] width 12 height 18
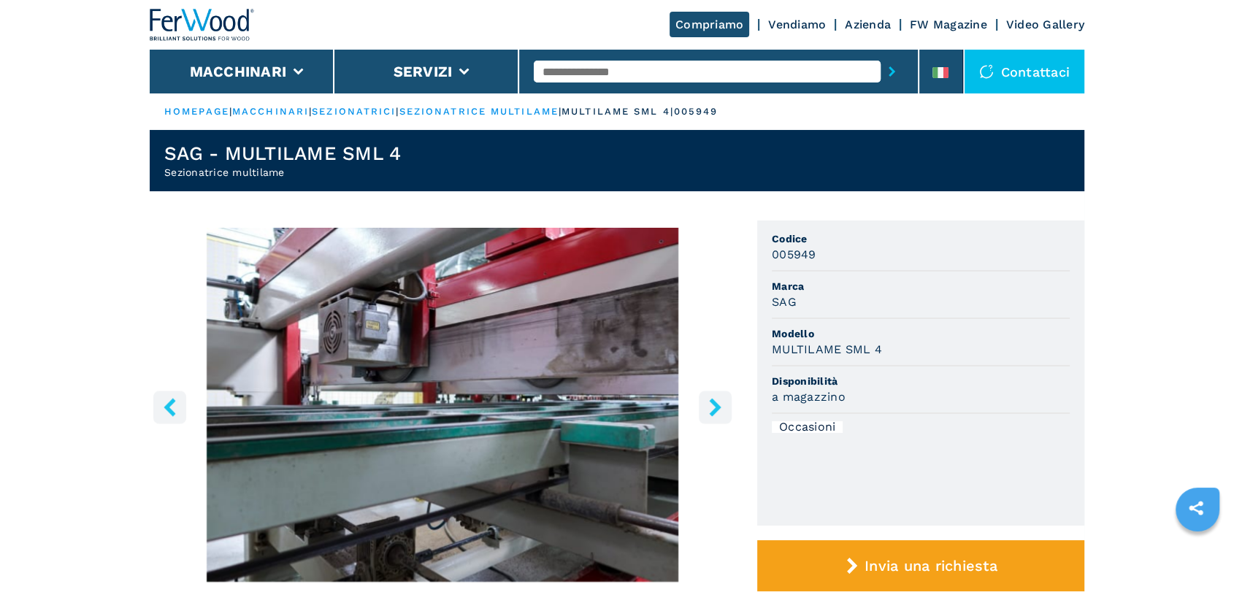
click at [726, 407] on button "right-button" at bounding box center [715, 407] width 33 height 33
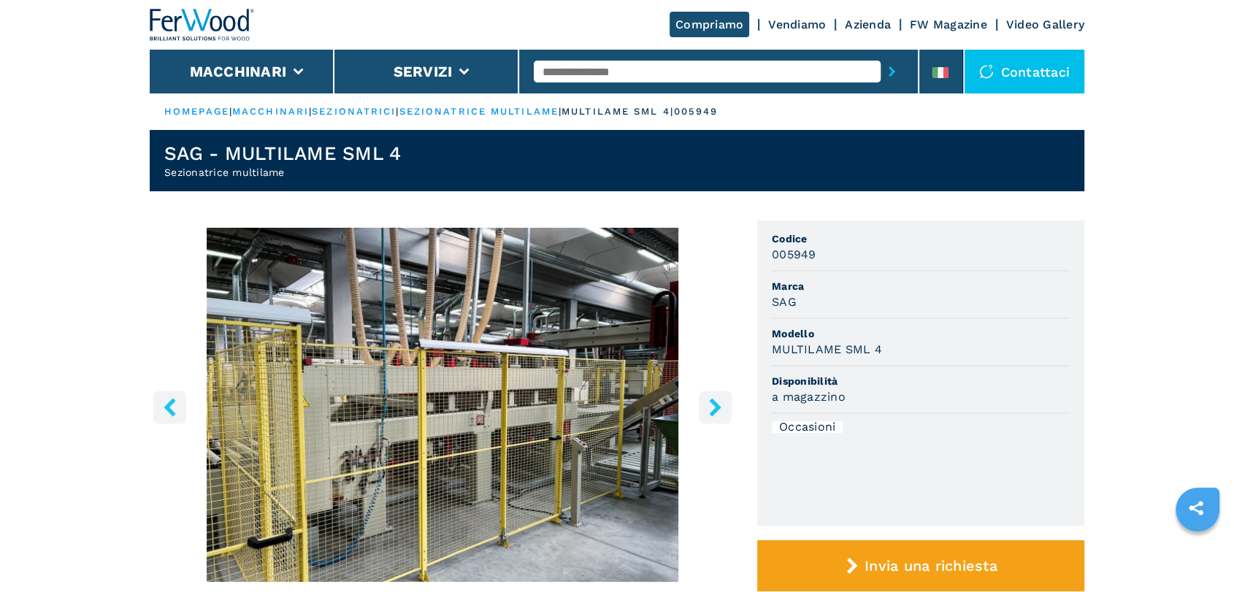
click at [727, 407] on button "right-button" at bounding box center [715, 407] width 33 height 33
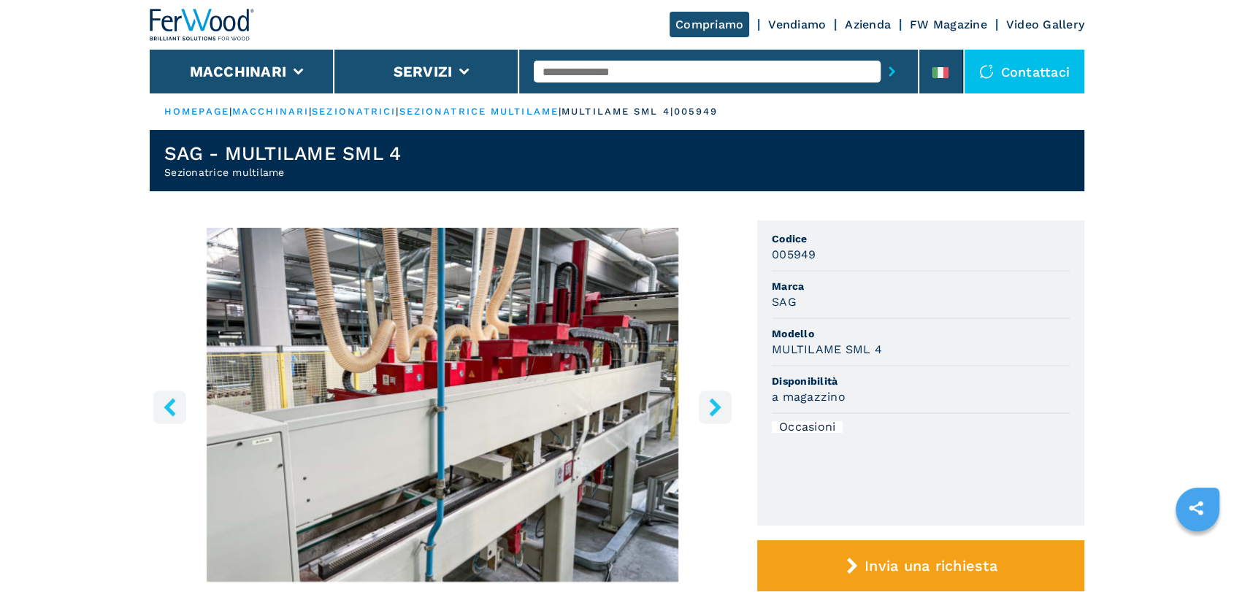
click at [727, 407] on button "right-button" at bounding box center [715, 407] width 33 height 33
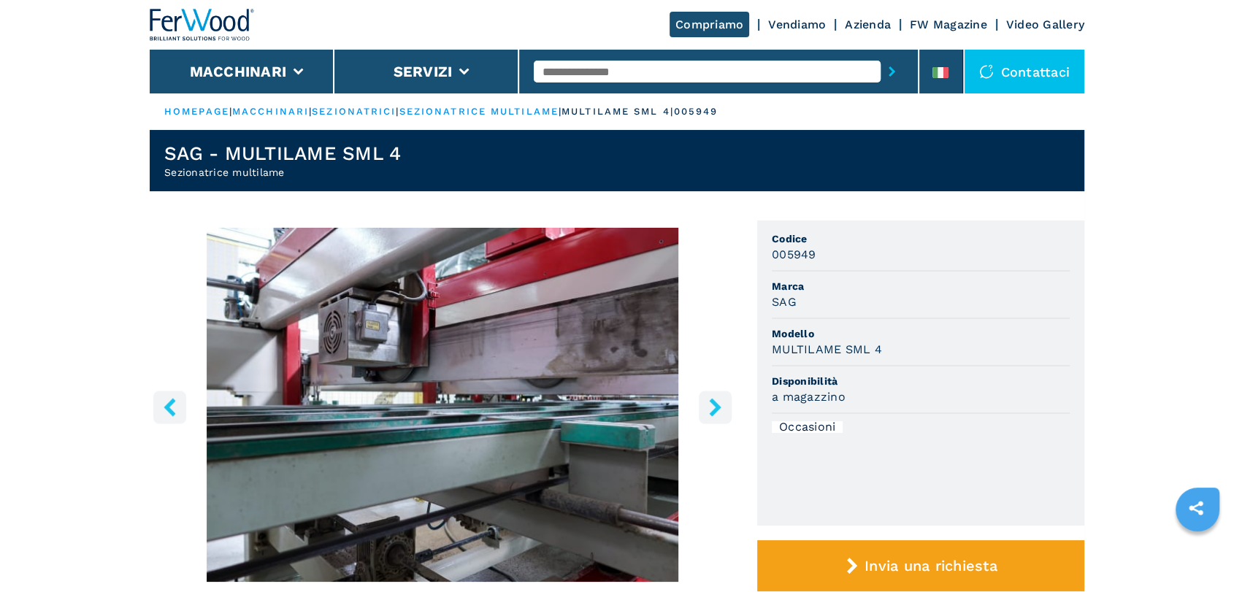
click at [699, 72] on input "text" at bounding box center [707, 72] width 347 height 22
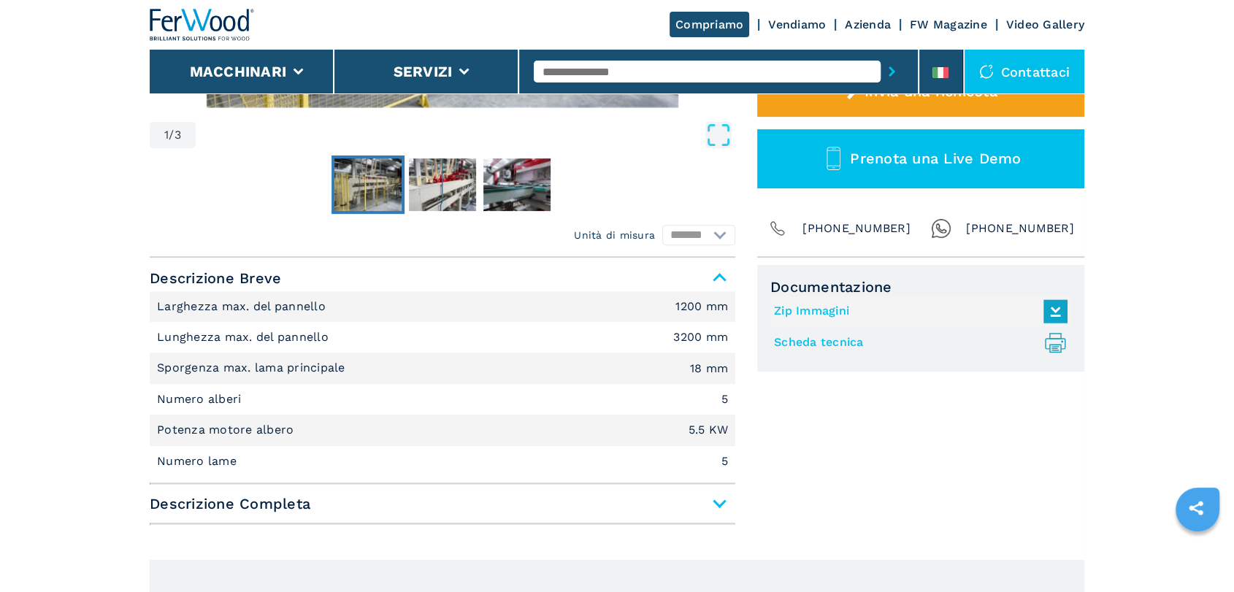
scroll to position [518, 0]
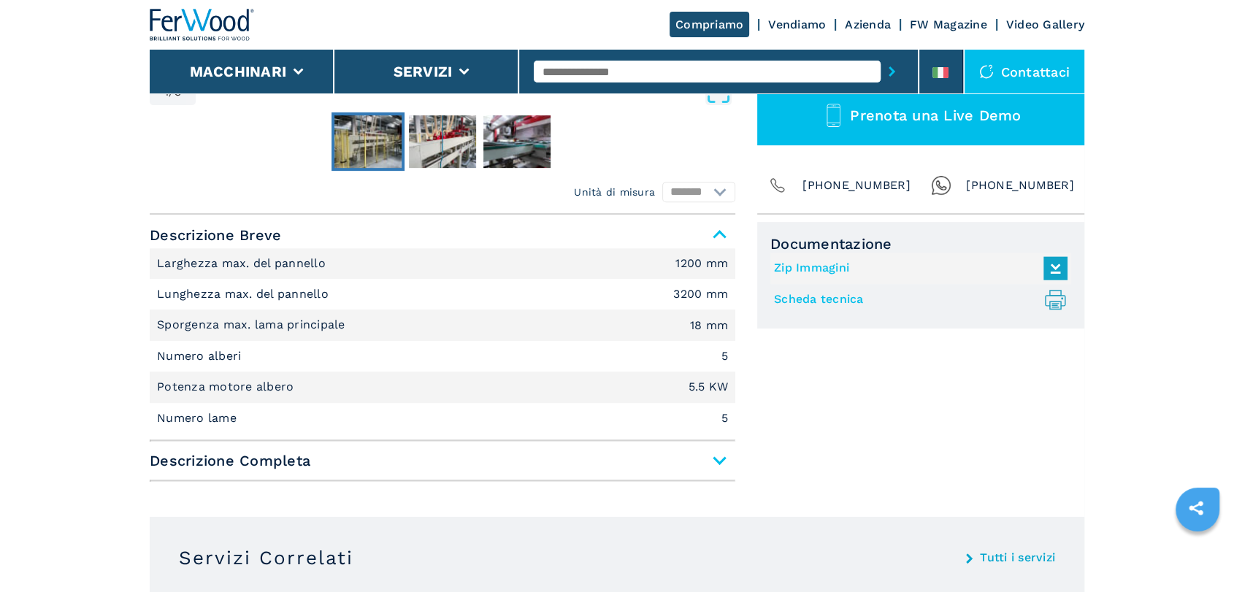
click at [583, 75] on input "text" at bounding box center [707, 72] width 347 height 22
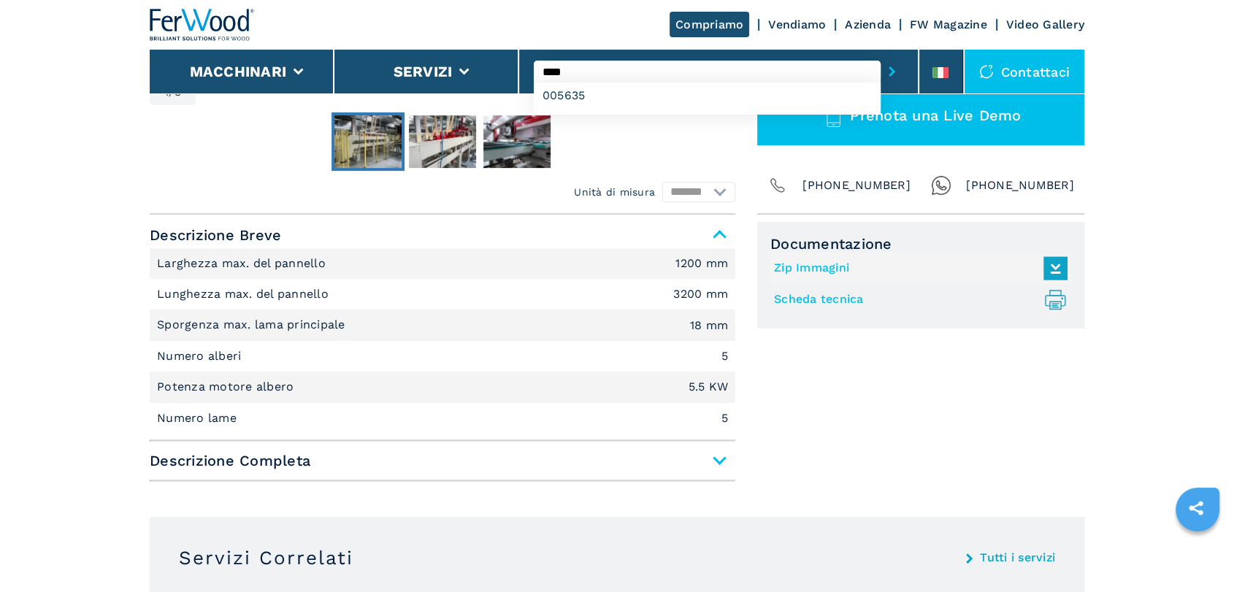
type input "****"
click at [881, 55] on button "submit-button" at bounding box center [892, 72] width 23 height 34
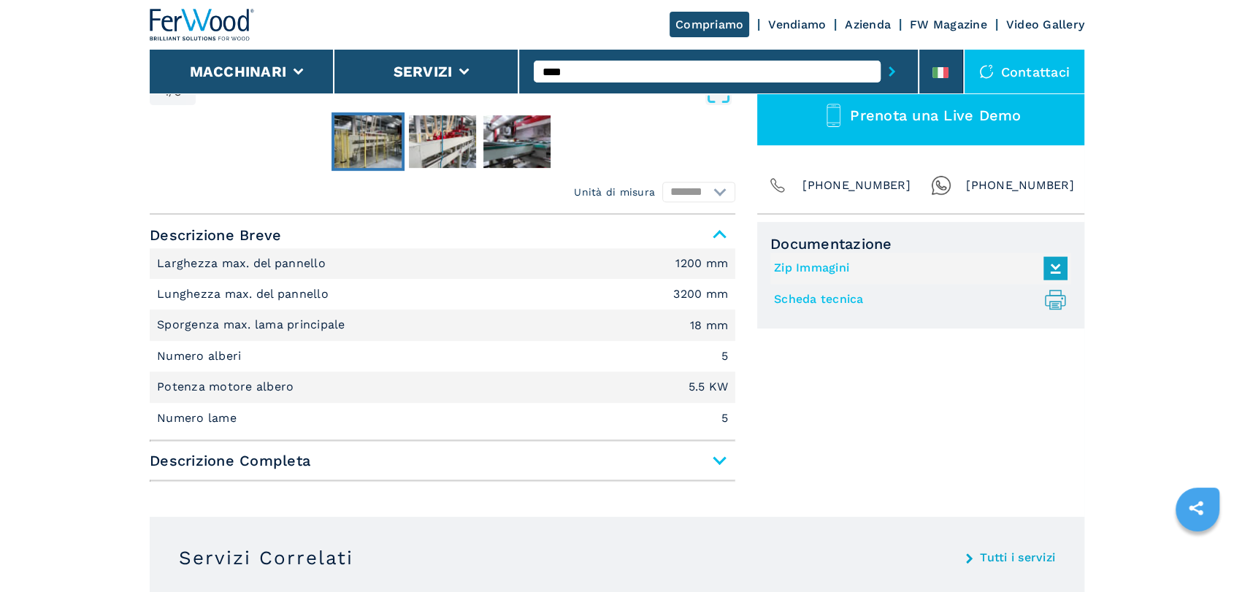
click at [881, 55] on button "submit-button" at bounding box center [892, 72] width 23 height 34
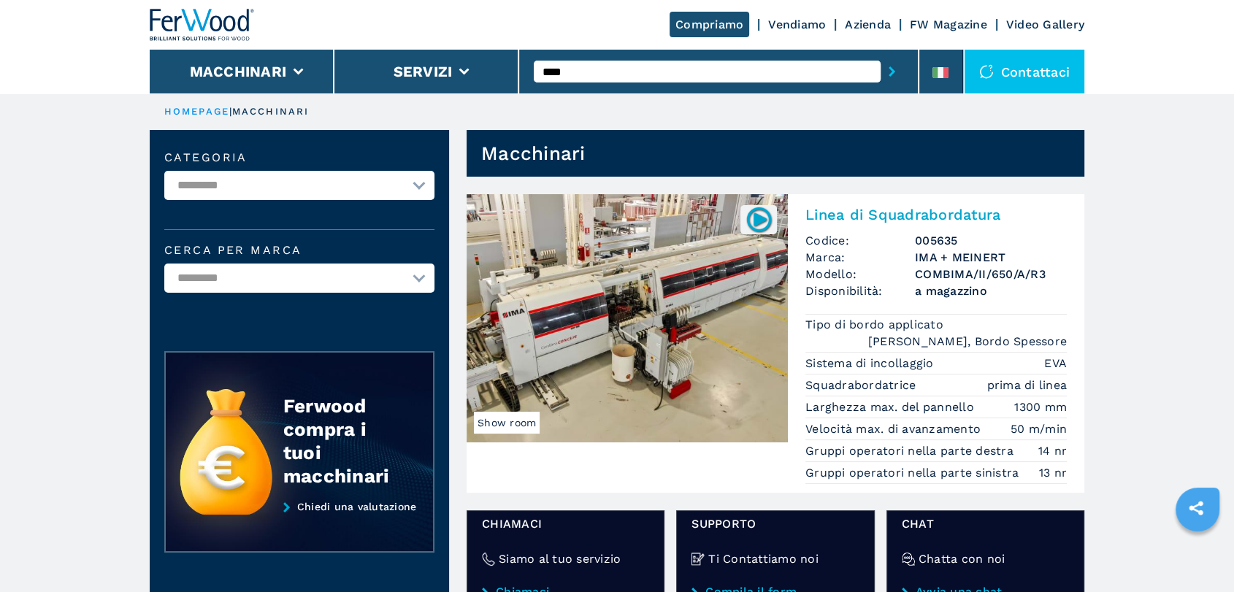
click at [616, 343] on img at bounding box center [627, 318] width 321 height 248
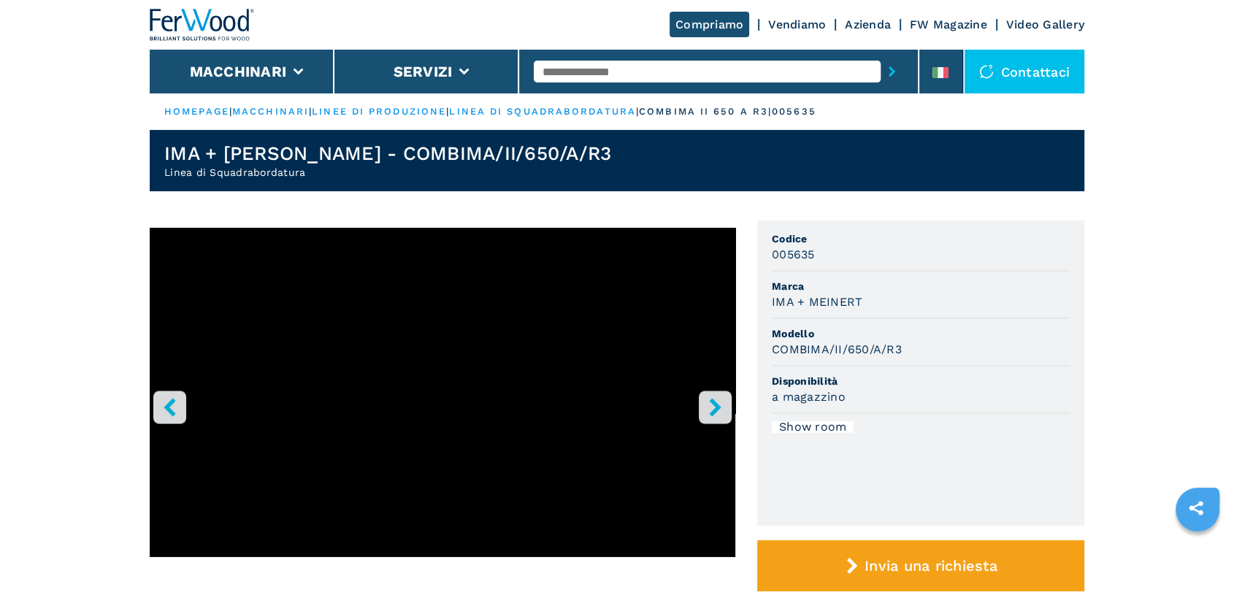
click at [719, 408] on icon "right-button" at bounding box center [715, 407] width 12 height 18
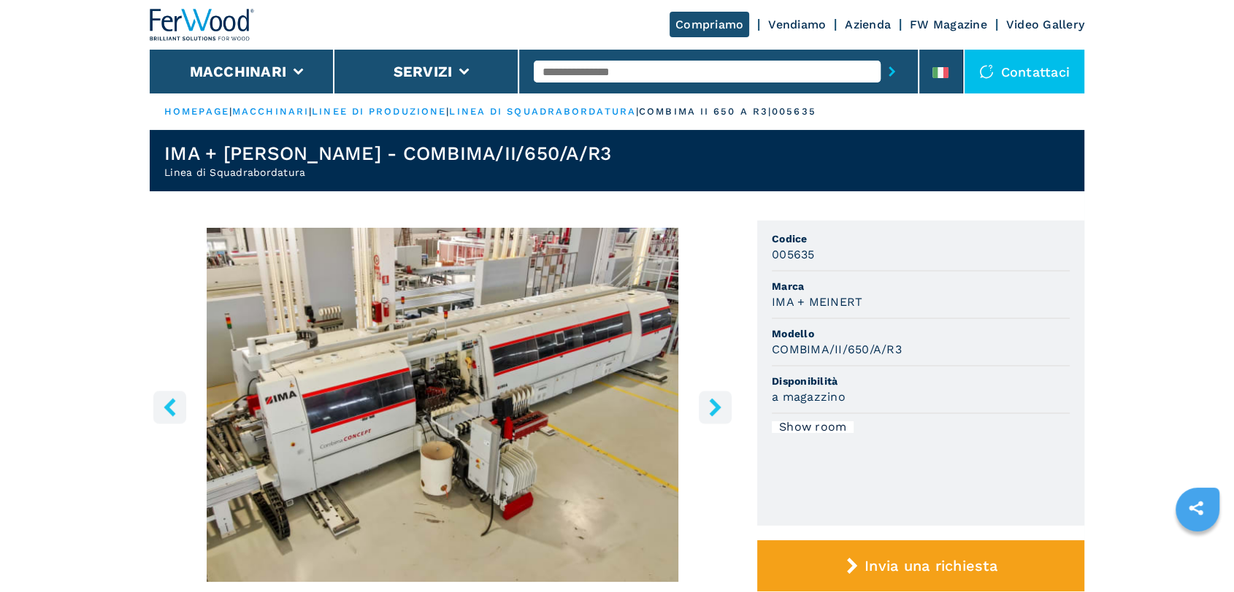
click at [719, 408] on icon "right-button" at bounding box center [715, 407] width 12 height 18
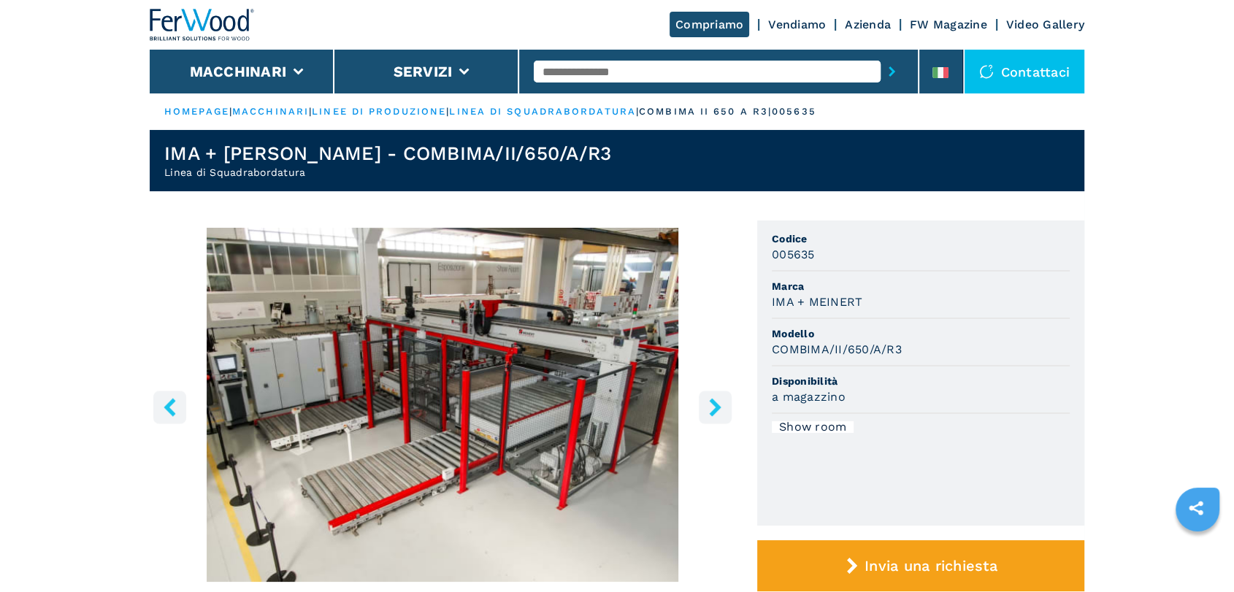
click at [719, 408] on icon "right-button" at bounding box center [715, 407] width 12 height 18
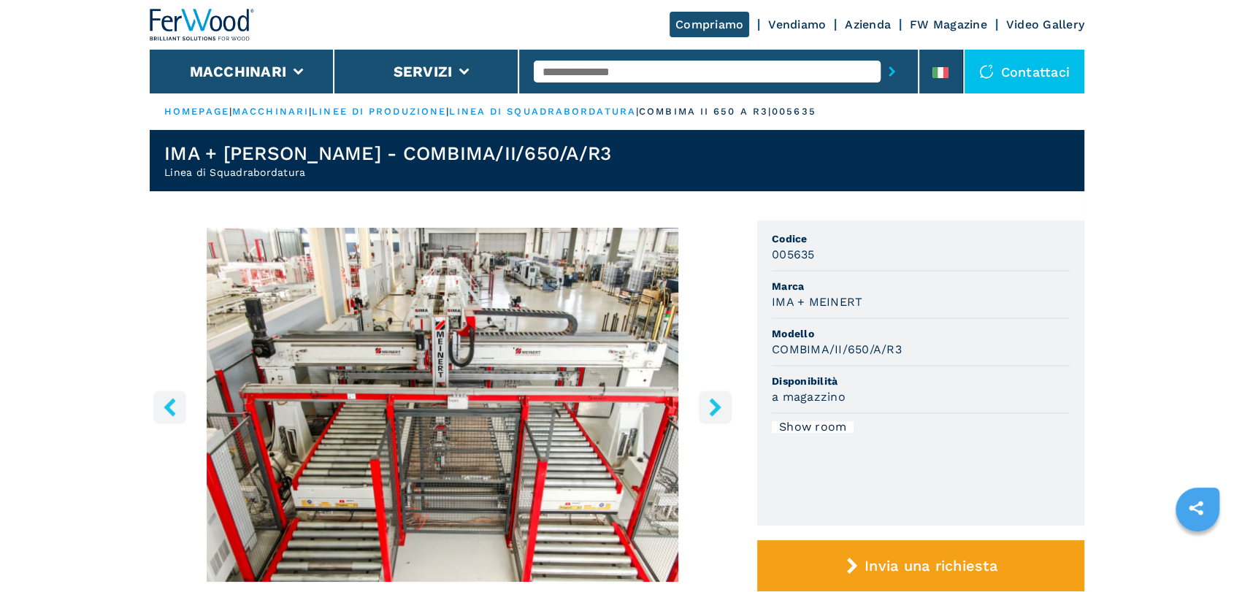
click at [719, 408] on icon "right-button" at bounding box center [715, 407] width 12 height 18
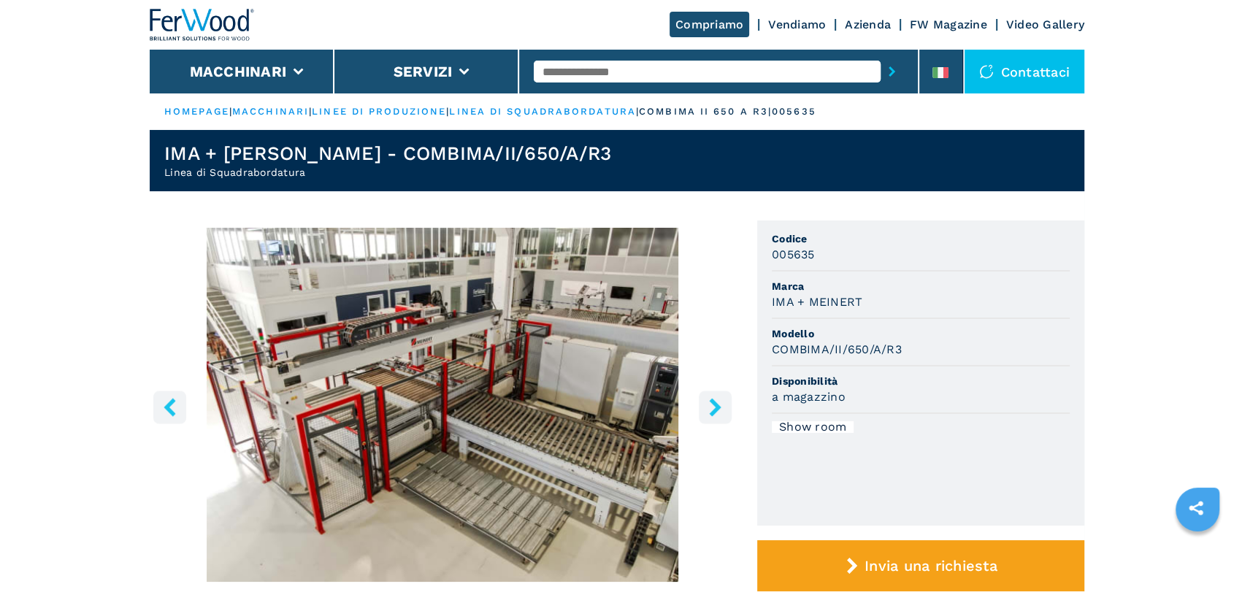
click at [719, 408] on icon "right-button" at bounding box center [715, 407] width 12 height 18
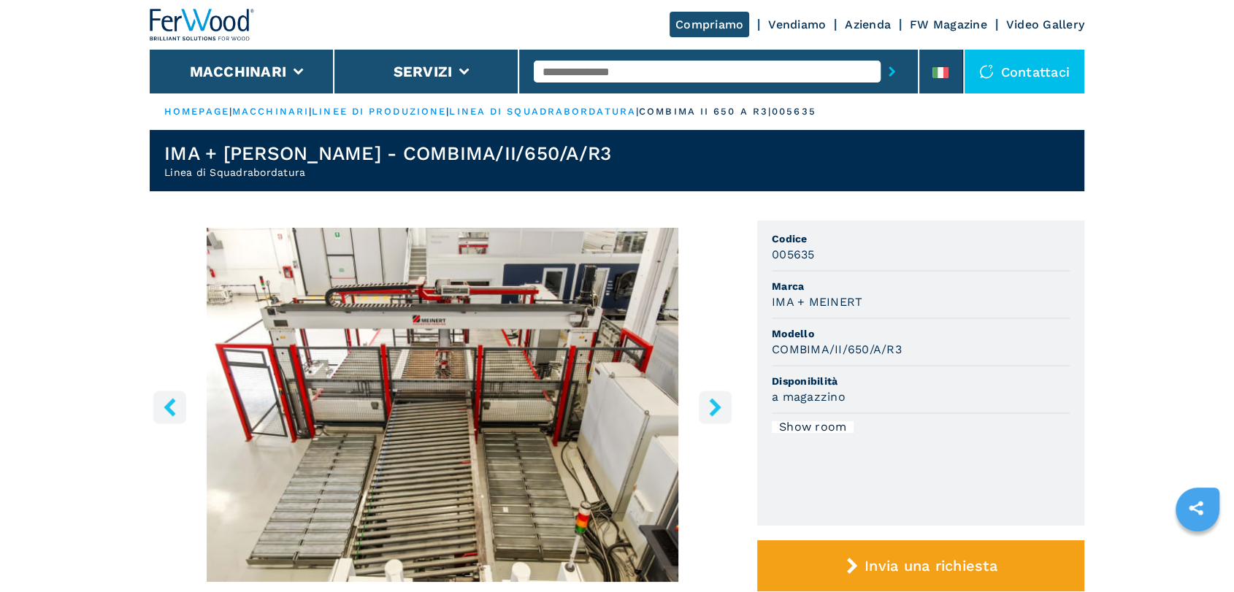
click at [719, 408] on icon "right-button" at bounding box center [715, 407] width 12 height 18
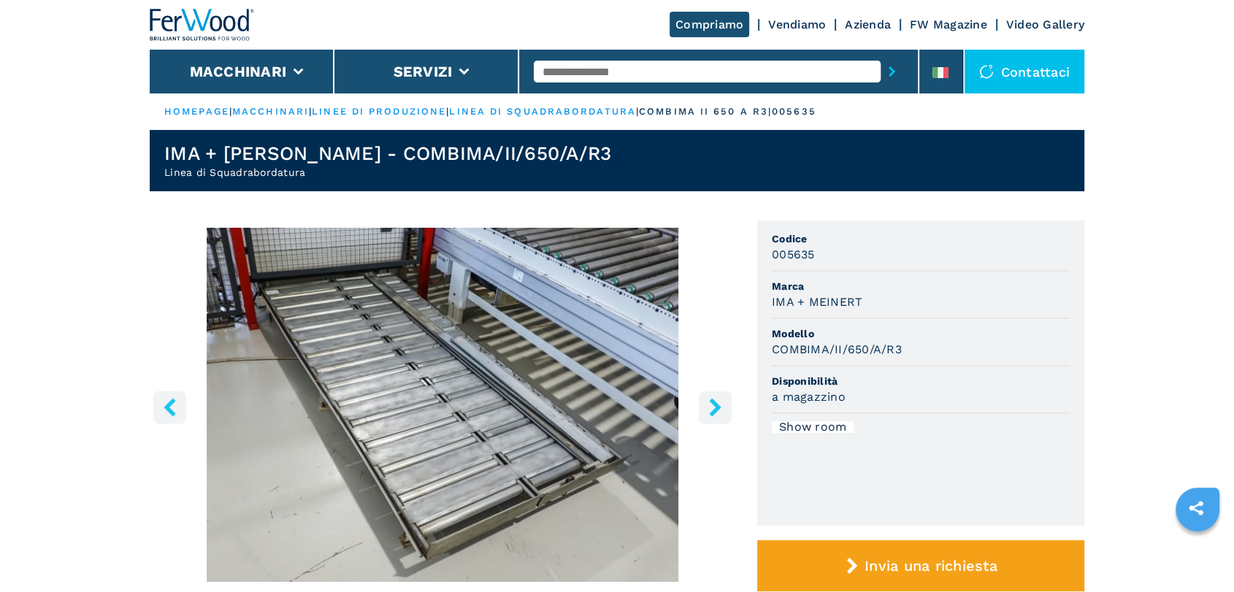
click at [719, 408] on icon "right-button" at bounding box center [715, 407] width 12 height 18
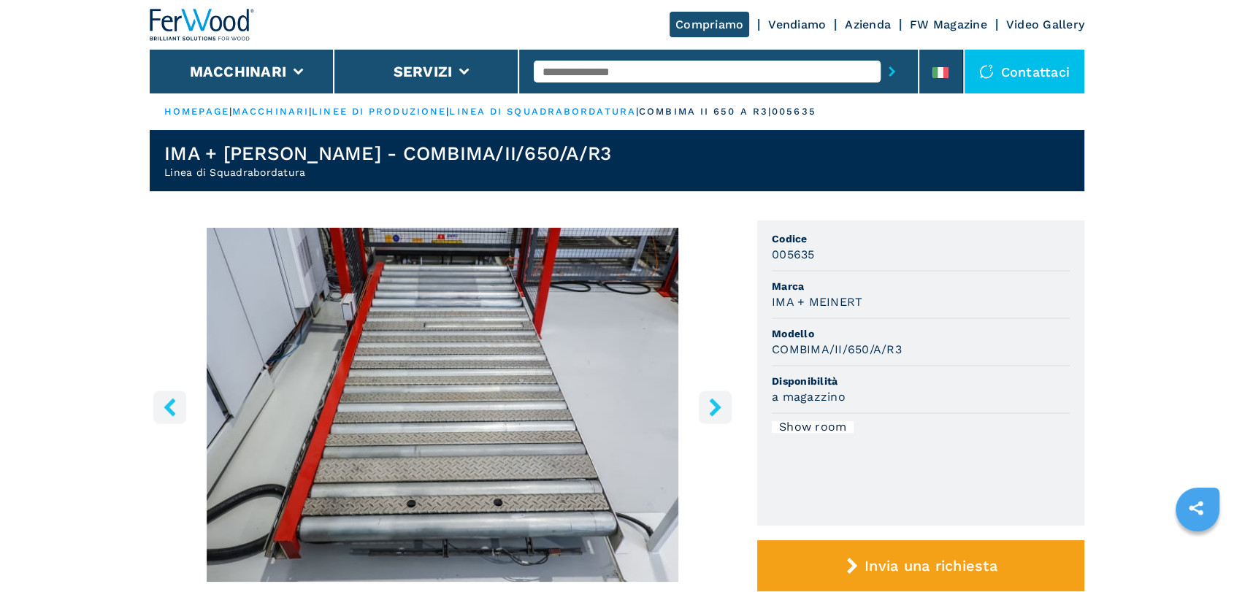
click at [719, 408] on icon "right-button" at bounding box center [715, 407] width 12 height 18
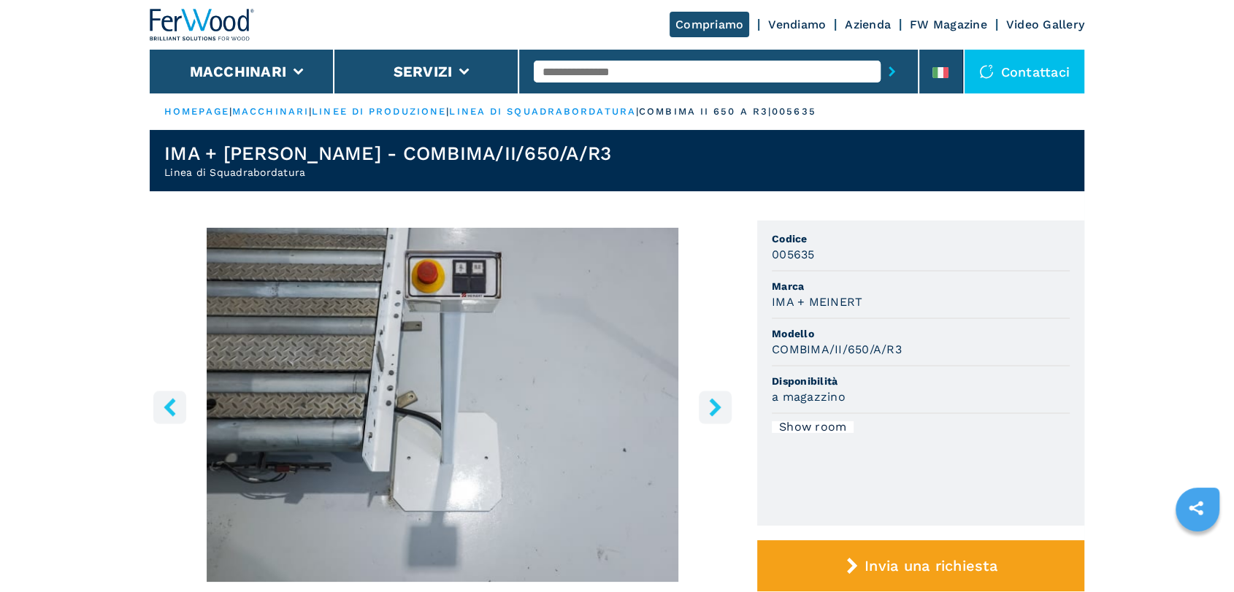
click at [719, 408] on icon "right-button" at bounding box center [715, 407] width 12 height 18
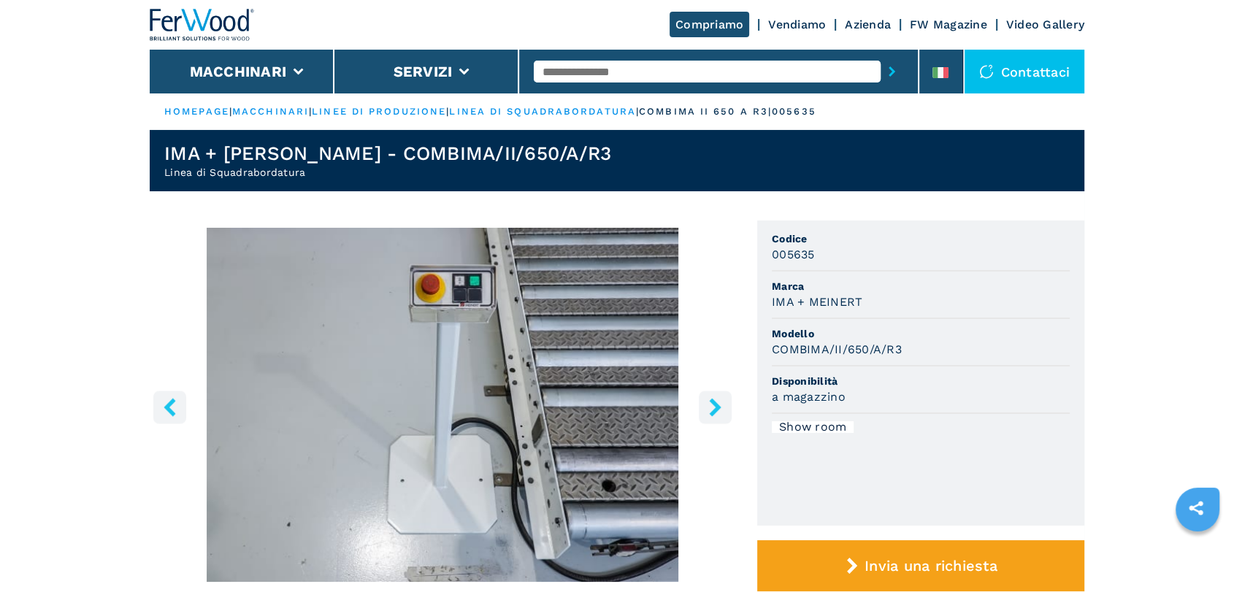
click at [719, 408] on icon "right-button" at bounding box center [715, 407] width 12 height 18
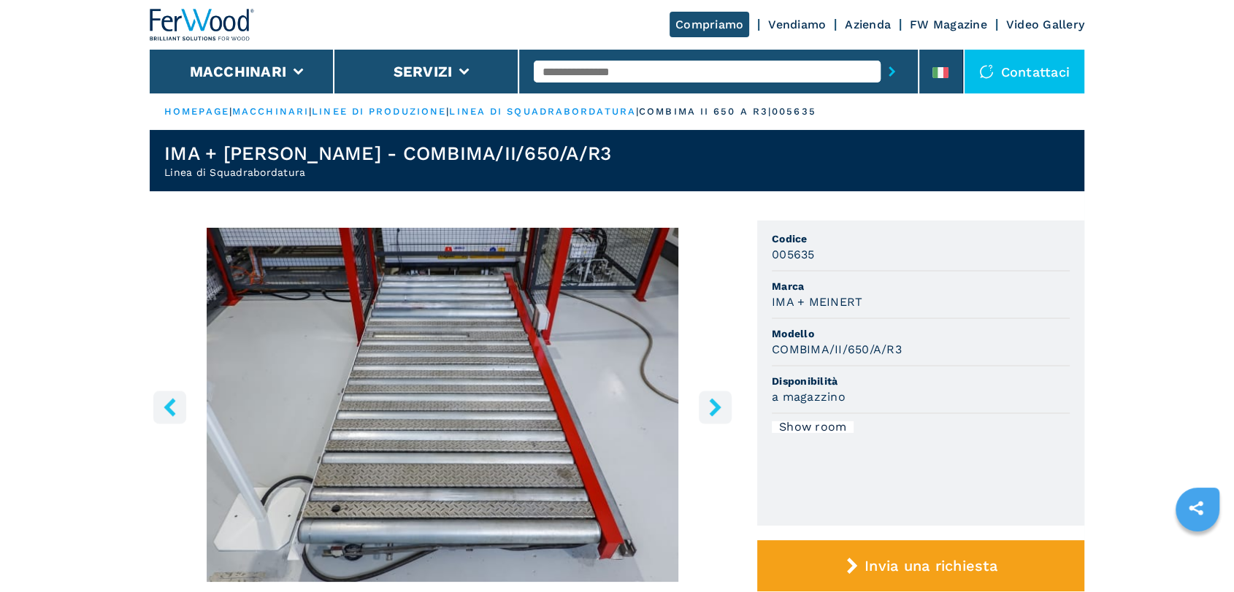
scroll to position [270, 0]
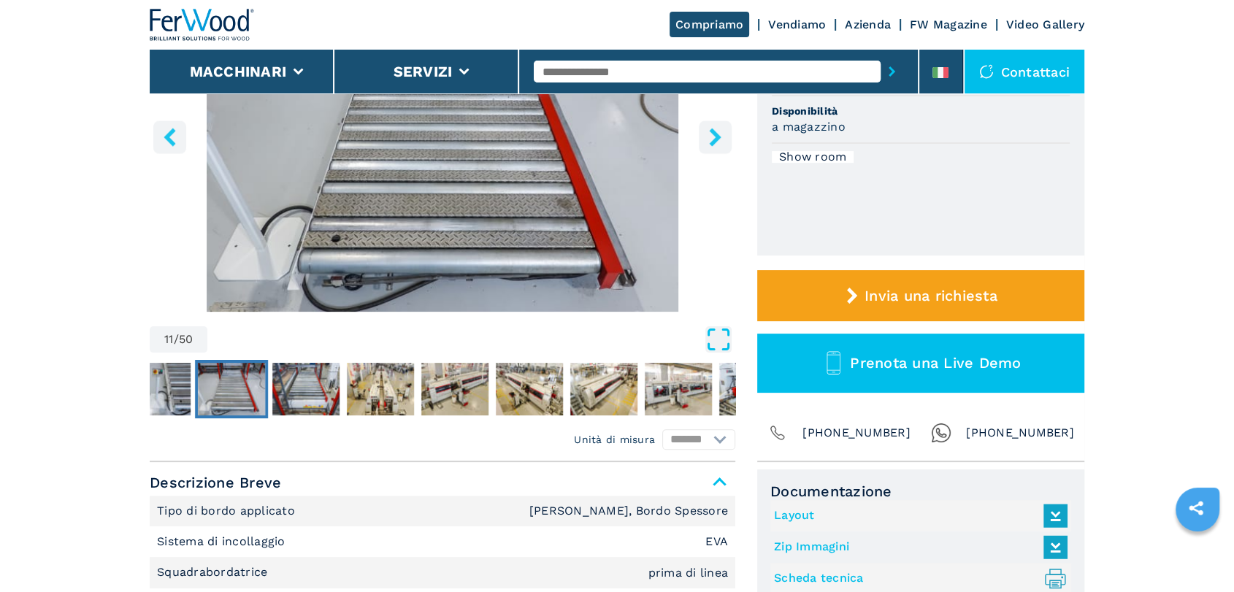
click at [713, 342] on icon "Open Fullscreen" at bounding box center [718, 339] width 26 height 26
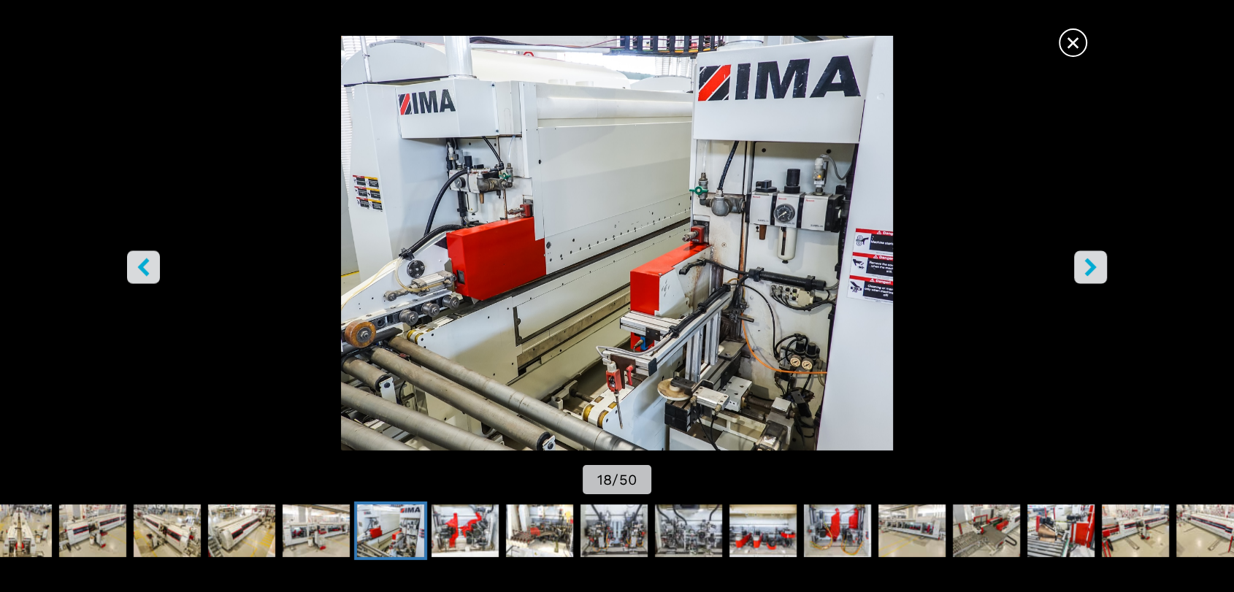
click at [1087, 44] on button "×" at bounding box center [1073, 42] width 28 height 28
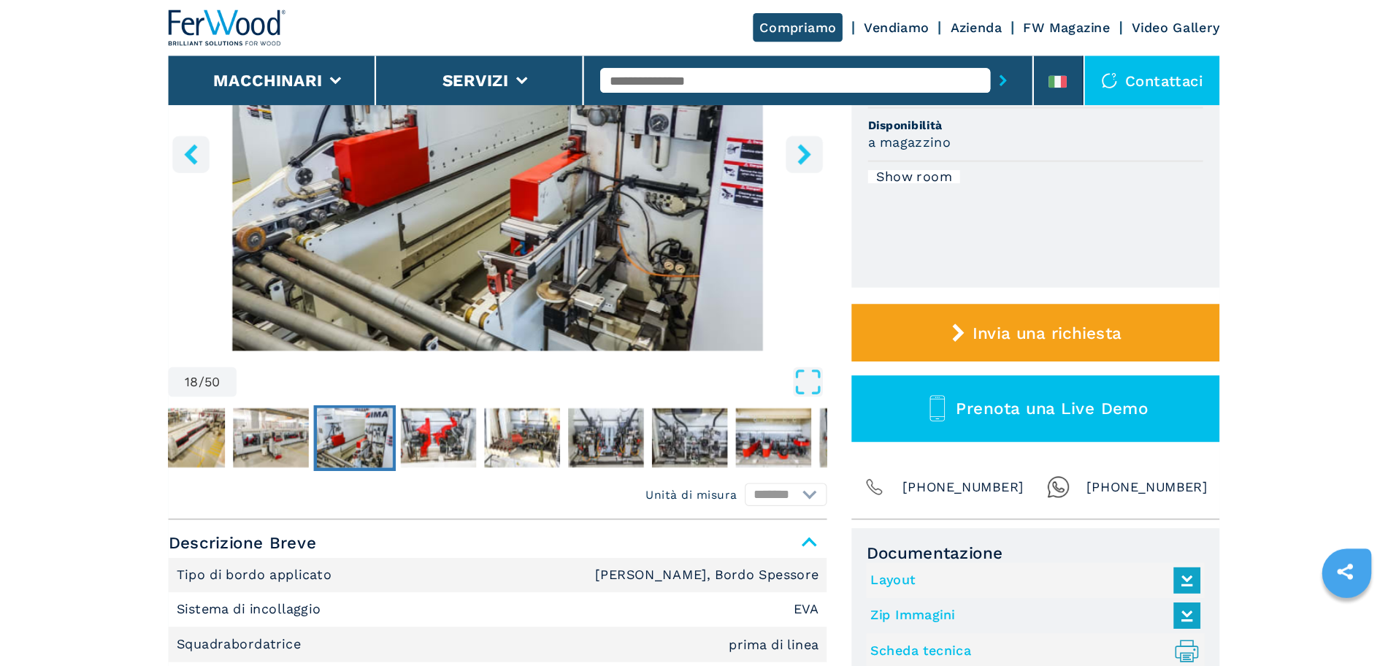
scroll to position [0, 0]
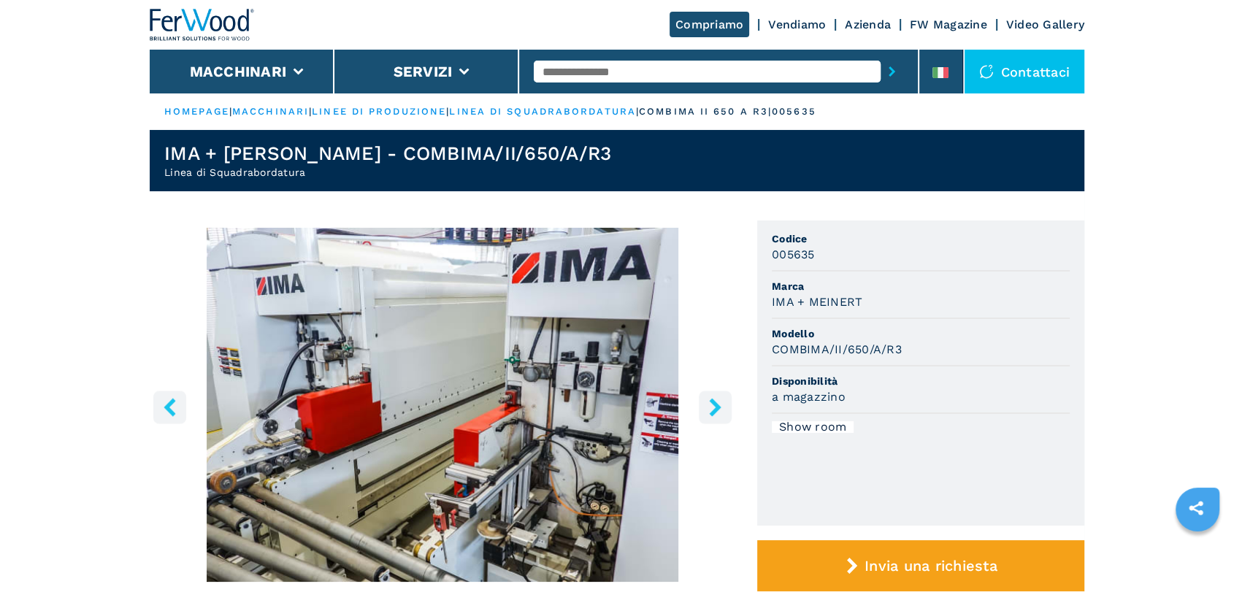
click at [699, 399] on button "right-button" at bounding box center [715, 407] width 33 height 33
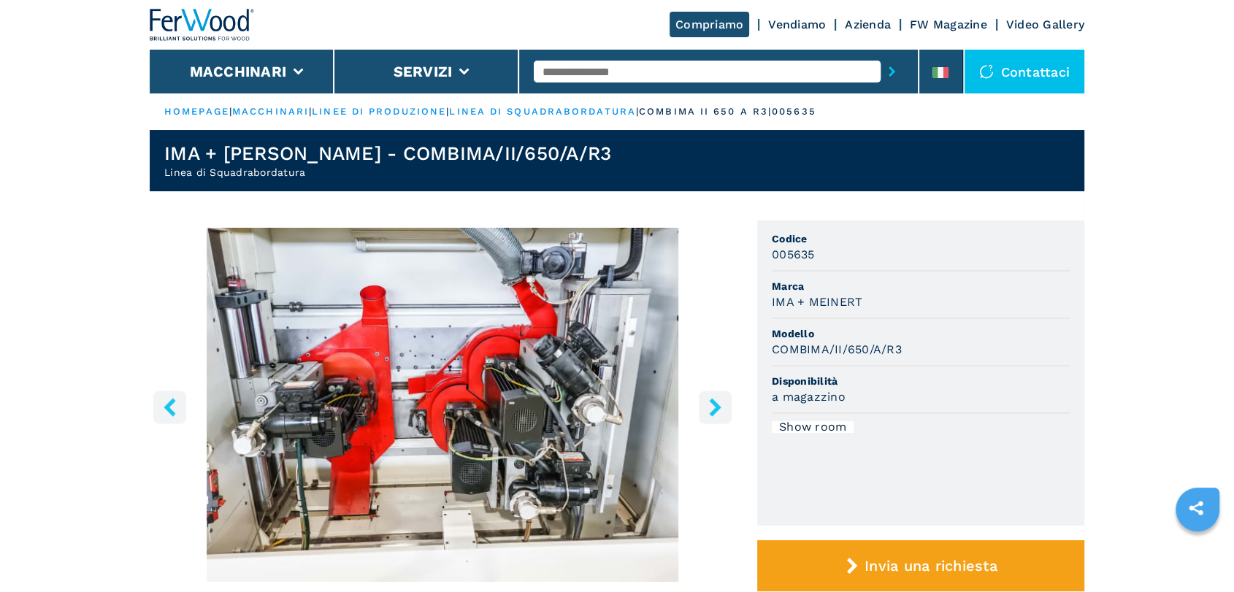
click at [703, 402] on button "right-button" at bounding box center [715, 407] width 33 height 33
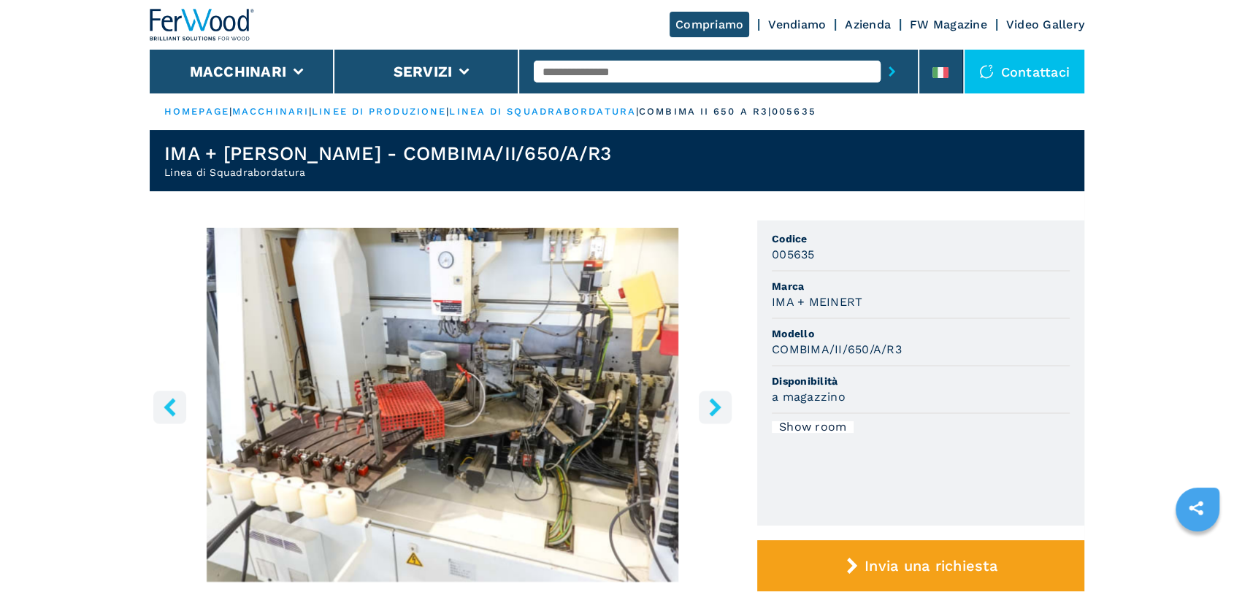
click at [172, 404] on icon "left-button" at bounding box center [170, 407] width 18 height 18
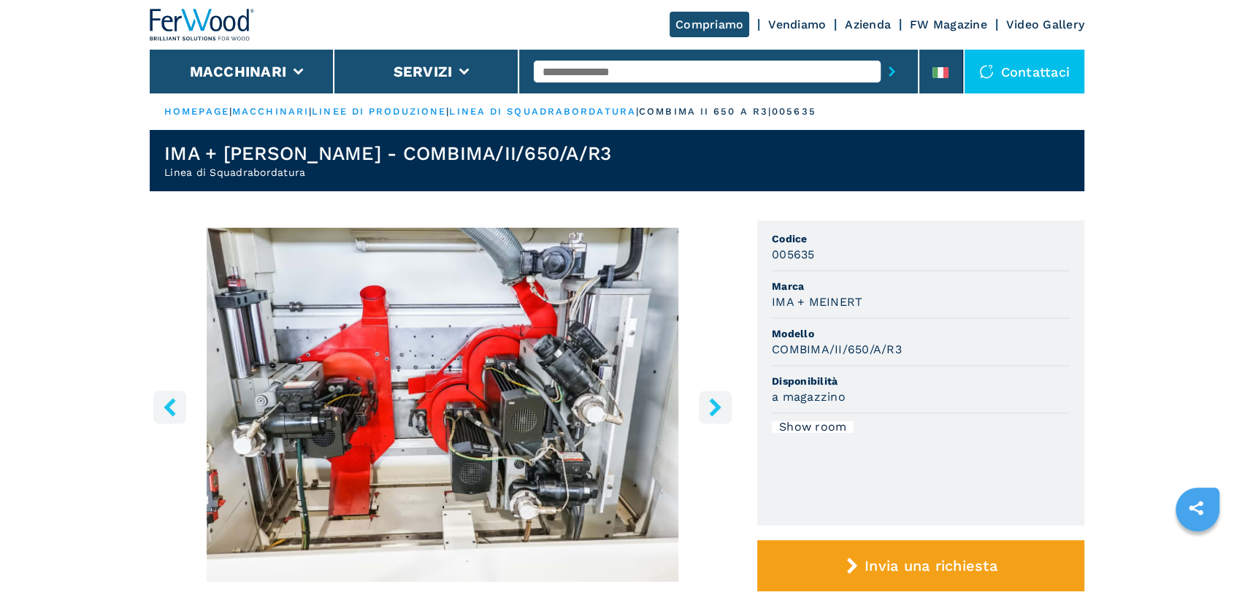
click at [715, 401] on icon "right-button" at bounding box center [715, 407] width 18 height 18
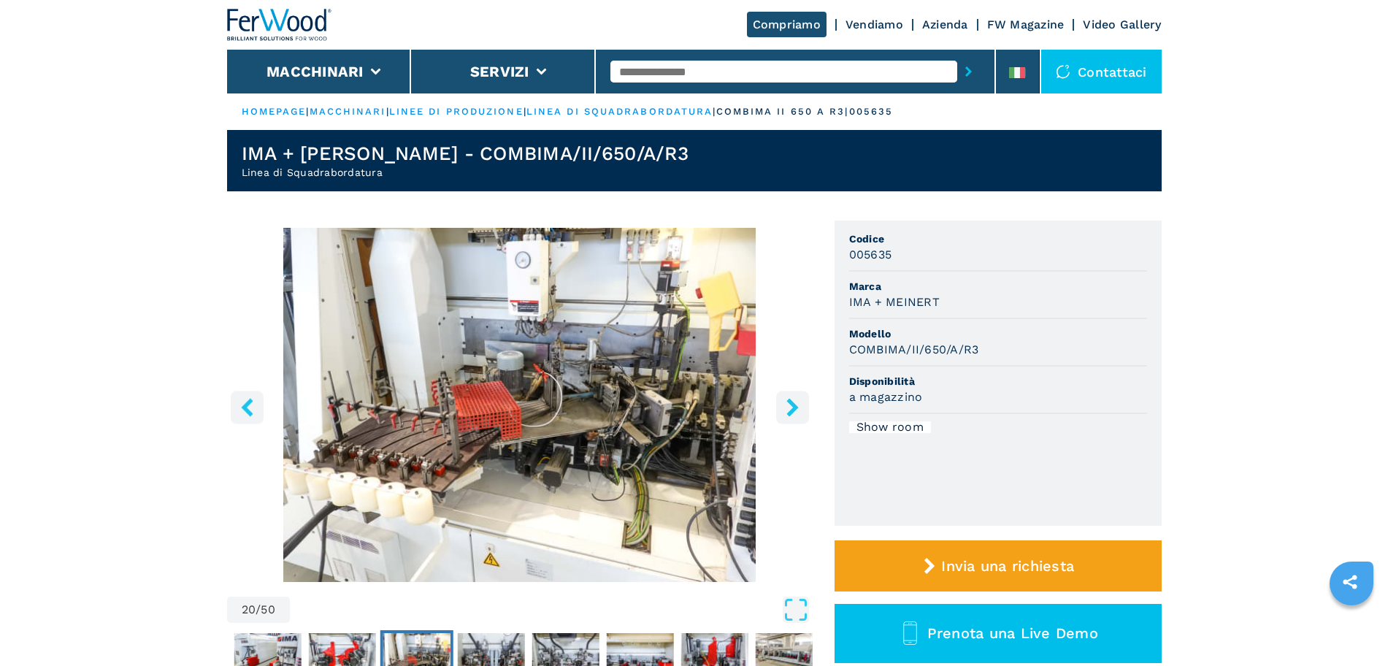
click at [801, 592] on icon "Open Fullscreen" at bounding box center [796, 610] width 26 height 26
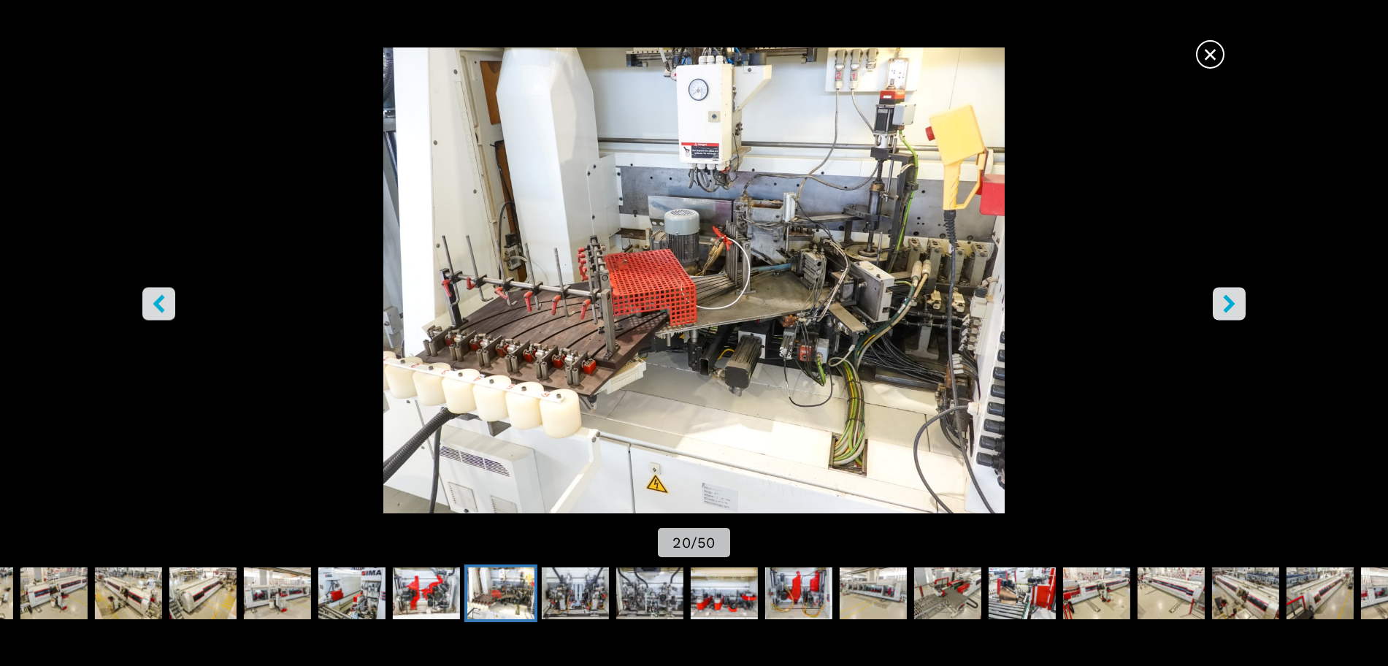
click at [1226, 297] on icon "right-button" at bounding box center [1229, 304] width 12 height 18
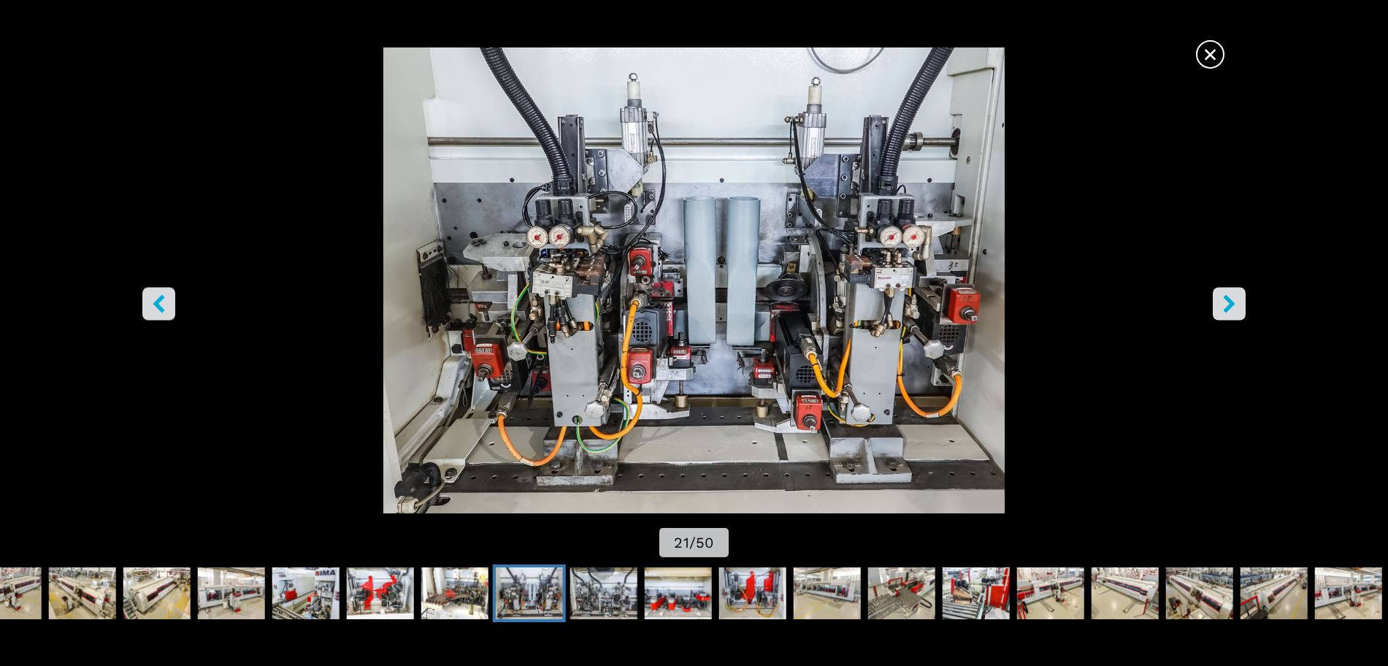
click at [1227, 299] on icon "right-button" at bounding box center [1229, 304] width 12 height 18
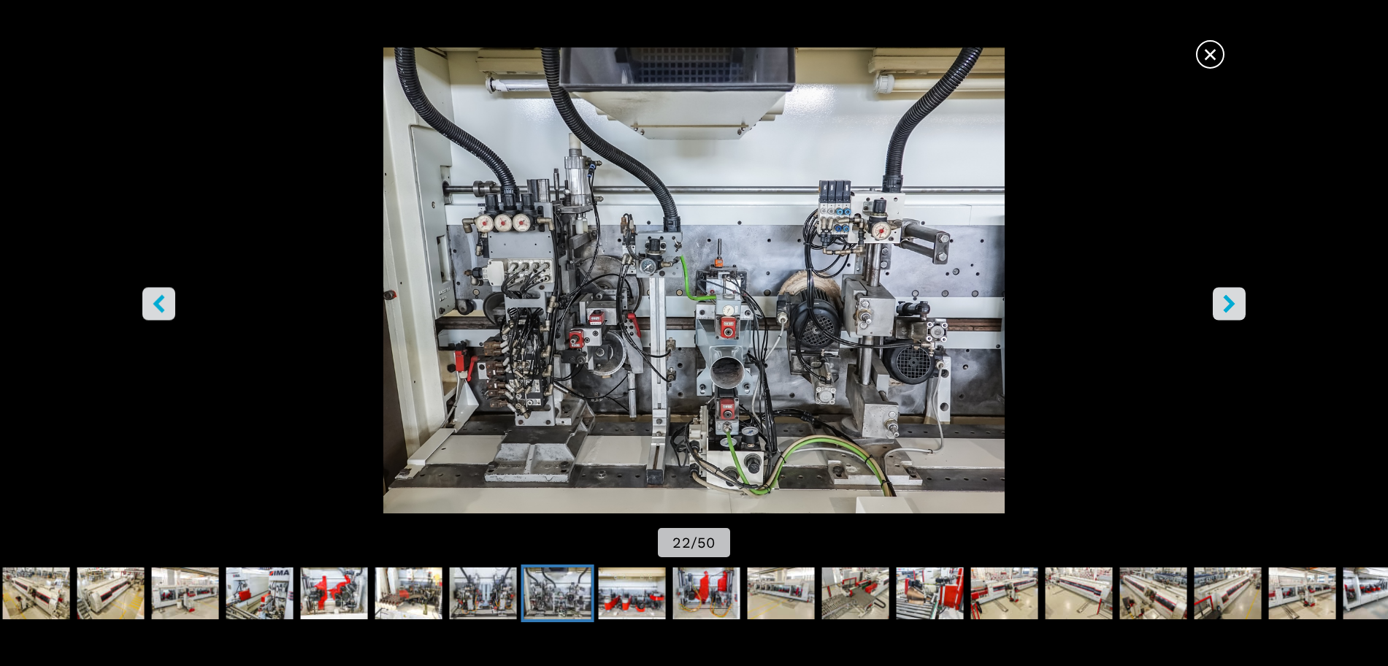
click at [1227, 299] on icon "right-button" at bounding box center [1229, 304] width 12 height 18
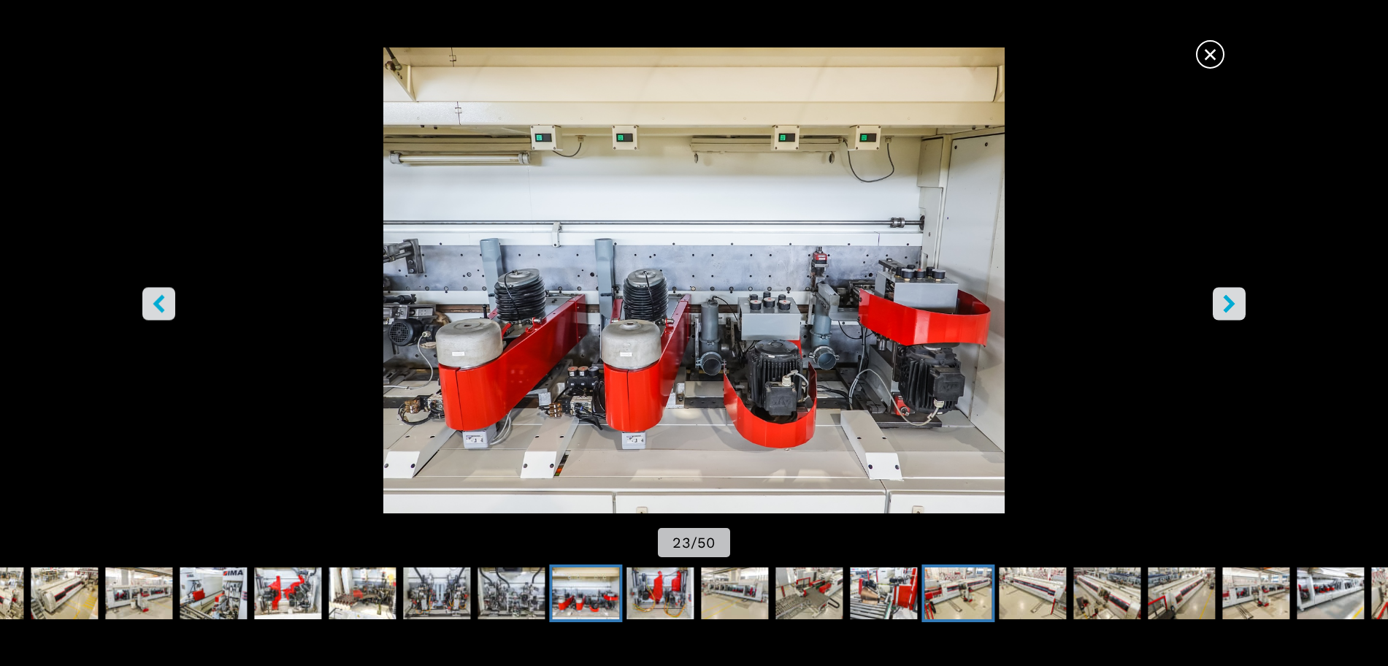
click at [974, 592] on img "Go to Slide 28" at bounding box center [958, 593] width 67 height 53
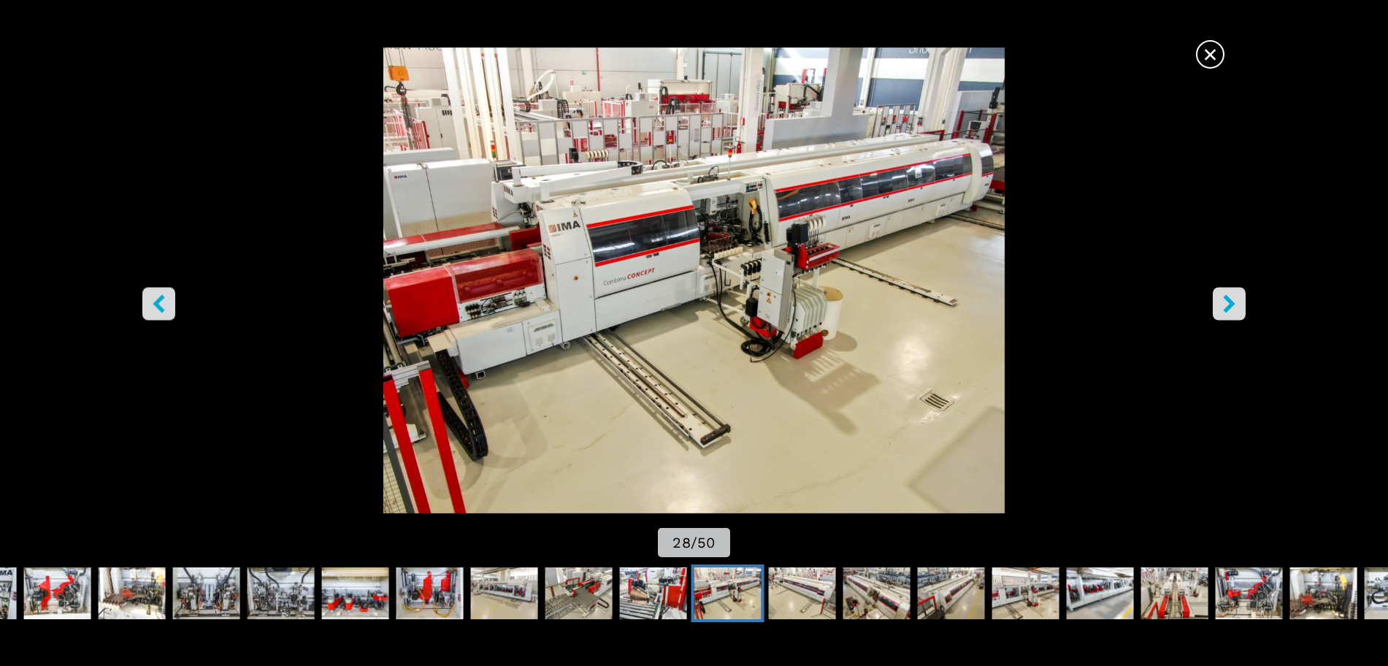
click at [1221, 307] on icon "right-button" at bounding box center [1229, 304] width 18 height 18
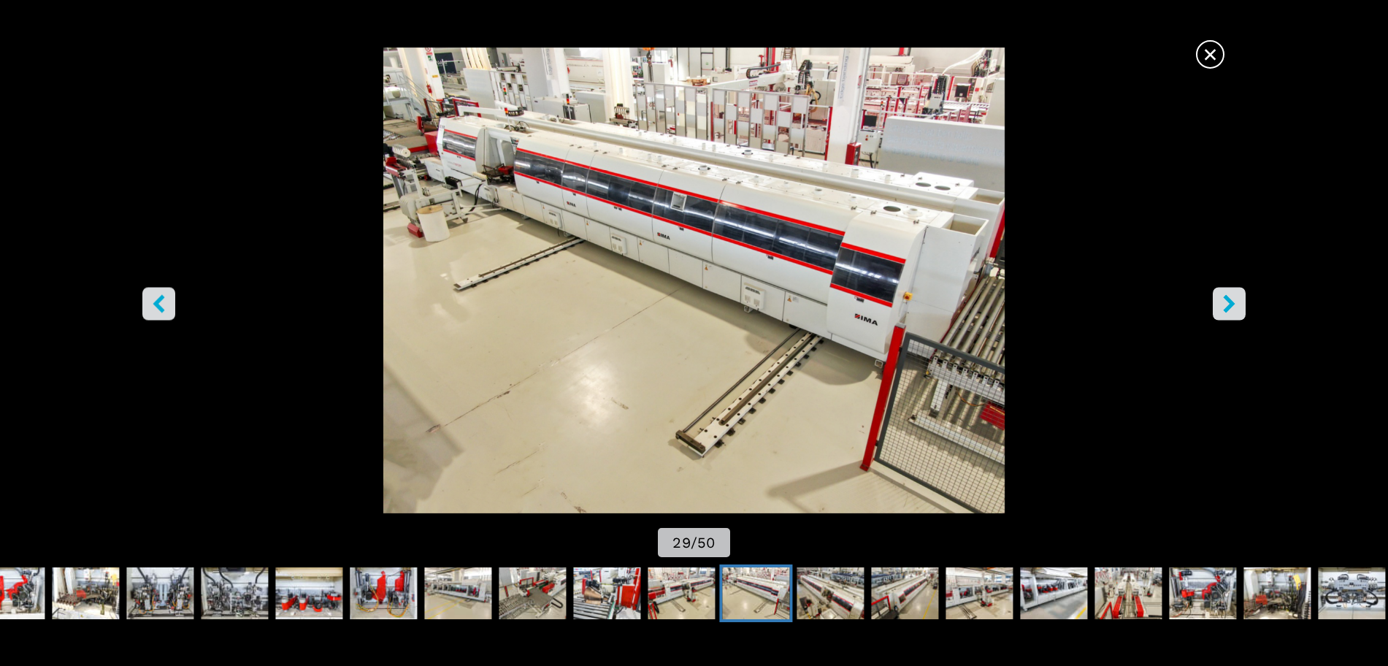
click at [1221, 307] on icon "right-button" at bounding box center [1229, 304] width 18 height 18
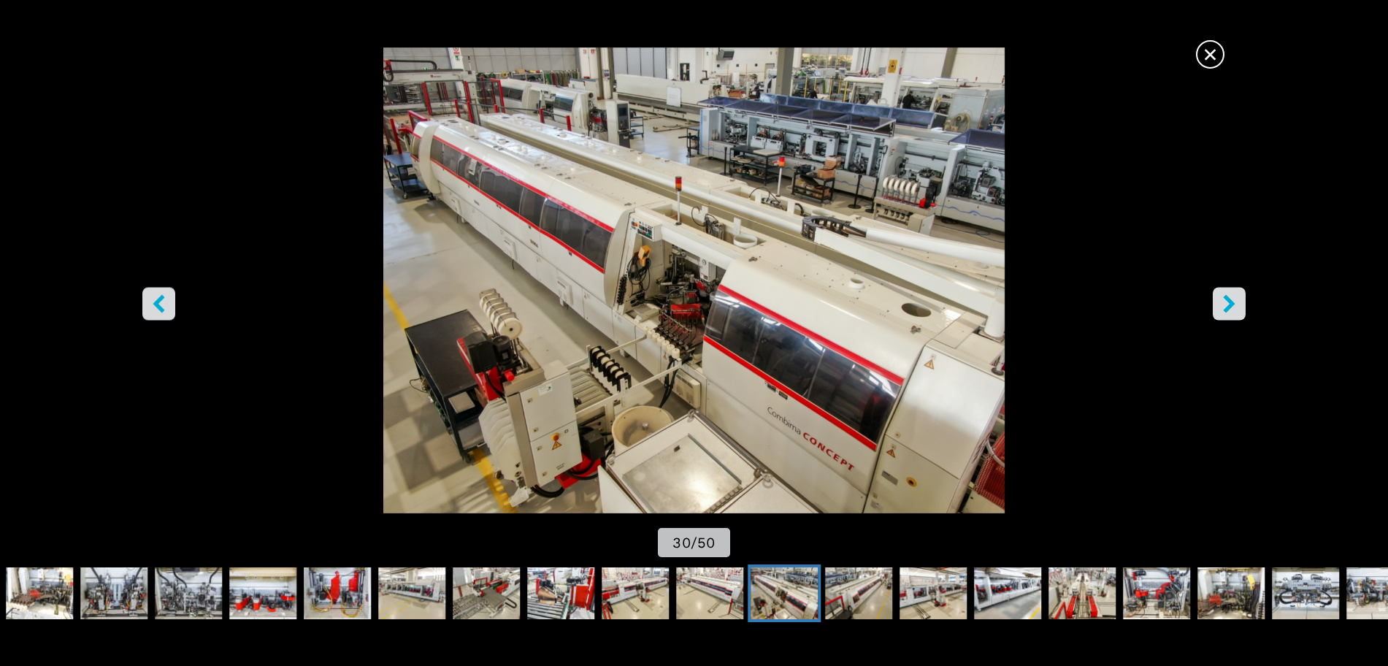
click at [1221, 307] on icon "right-button" at bounding box center [1229, 304] width 18 height 18
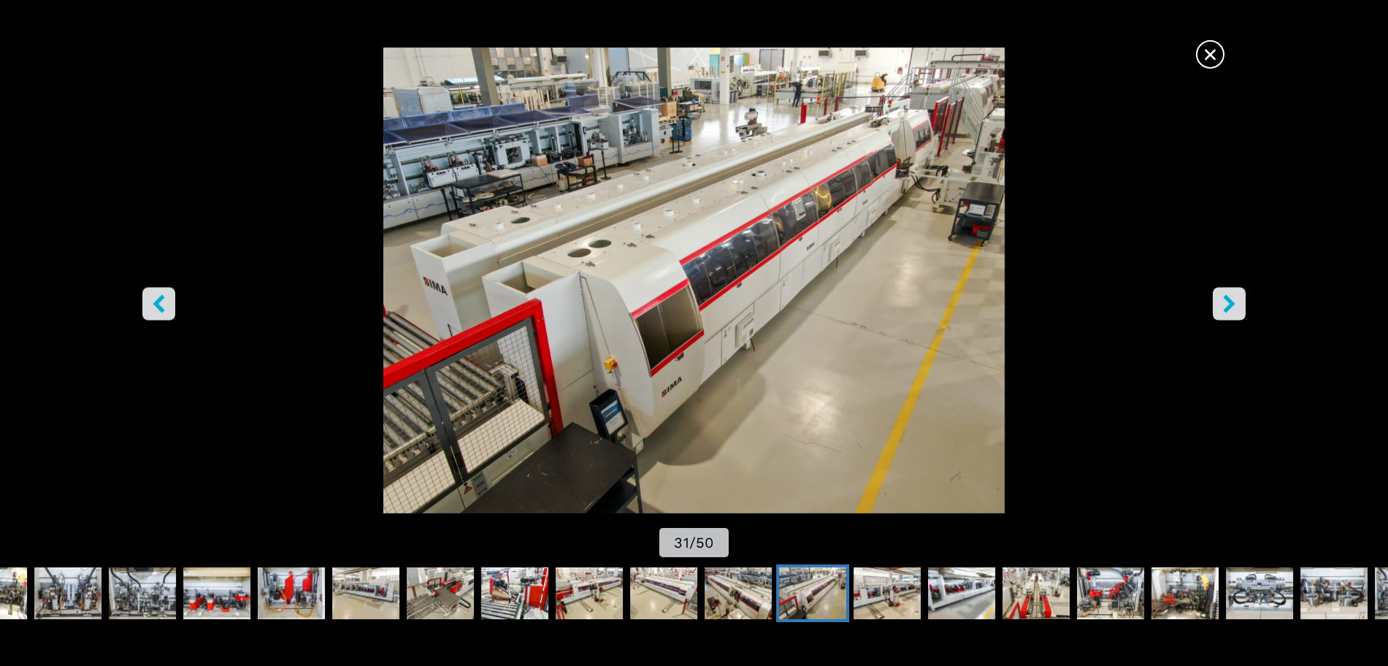
click at [1221, 307] on icon "right-button" at bounding box center [1229, 304] width 18 height 18
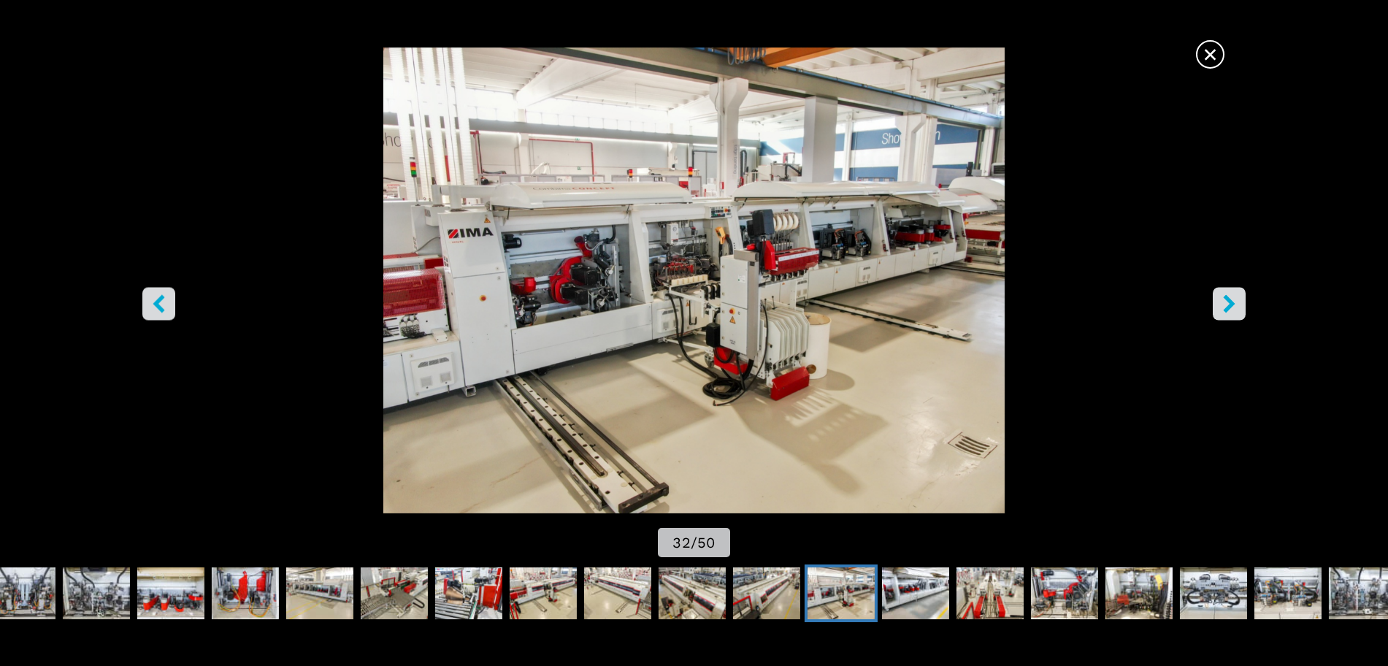
click at [1221, 307] on icon "right-button" at bounding box center [1229, 304] width 18 height 18
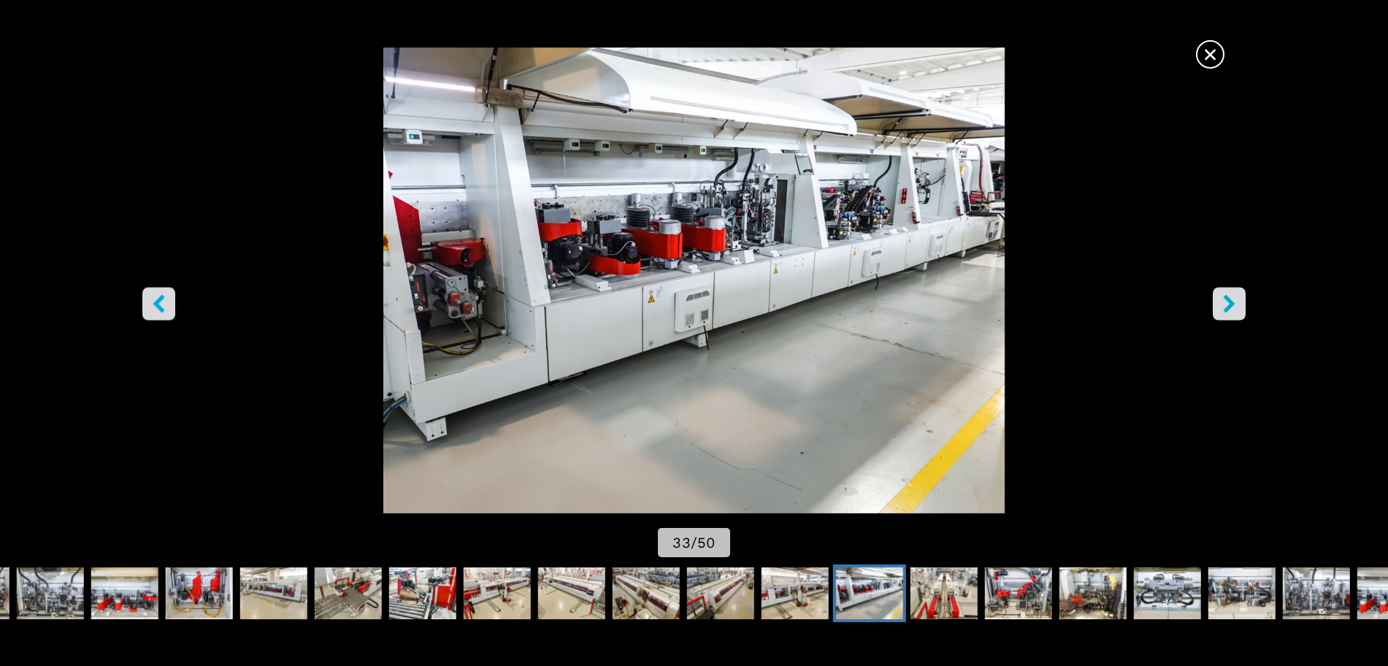
click at [1234, 303] on img "Go to Slide 33" at bounding box center [694, 280] width 1250 height 466
click at [1229, 307] on icon "right-button" at bounding box center [1229, 304] width 12 height 18
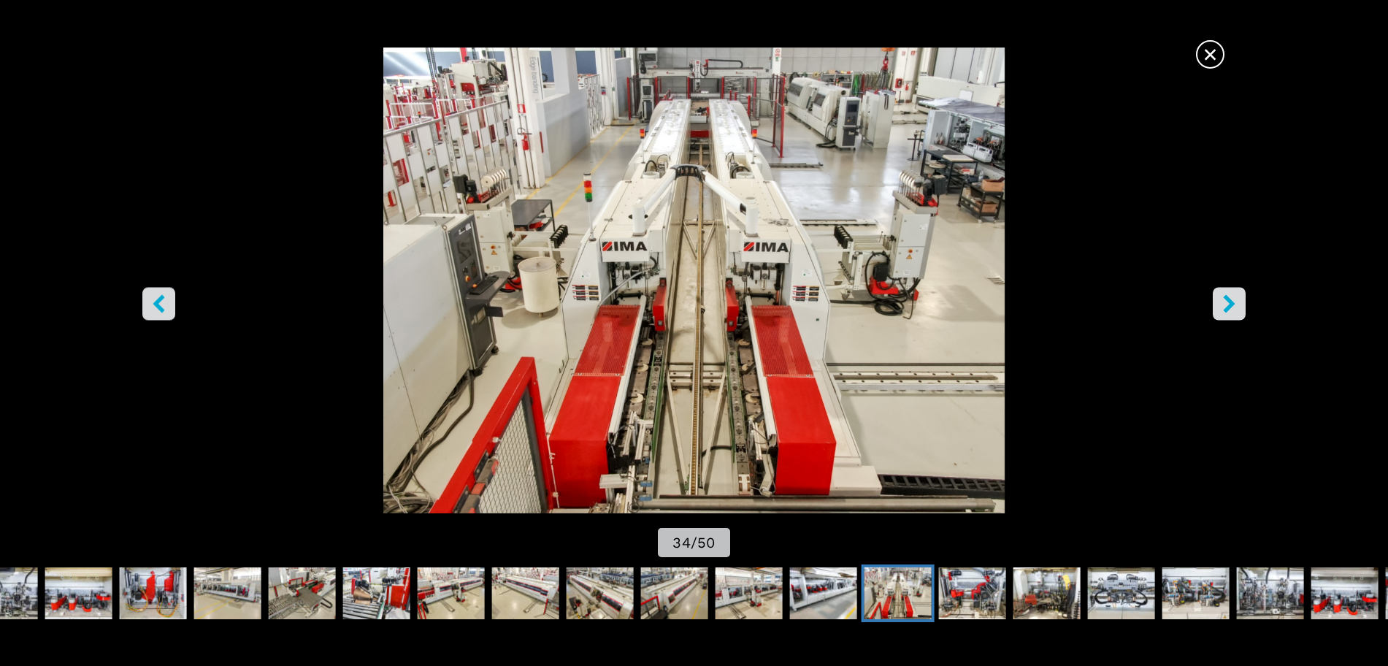
click at [1229, 307] on icon "right-button" at bounding box center [1229, 304] width 12 height 18
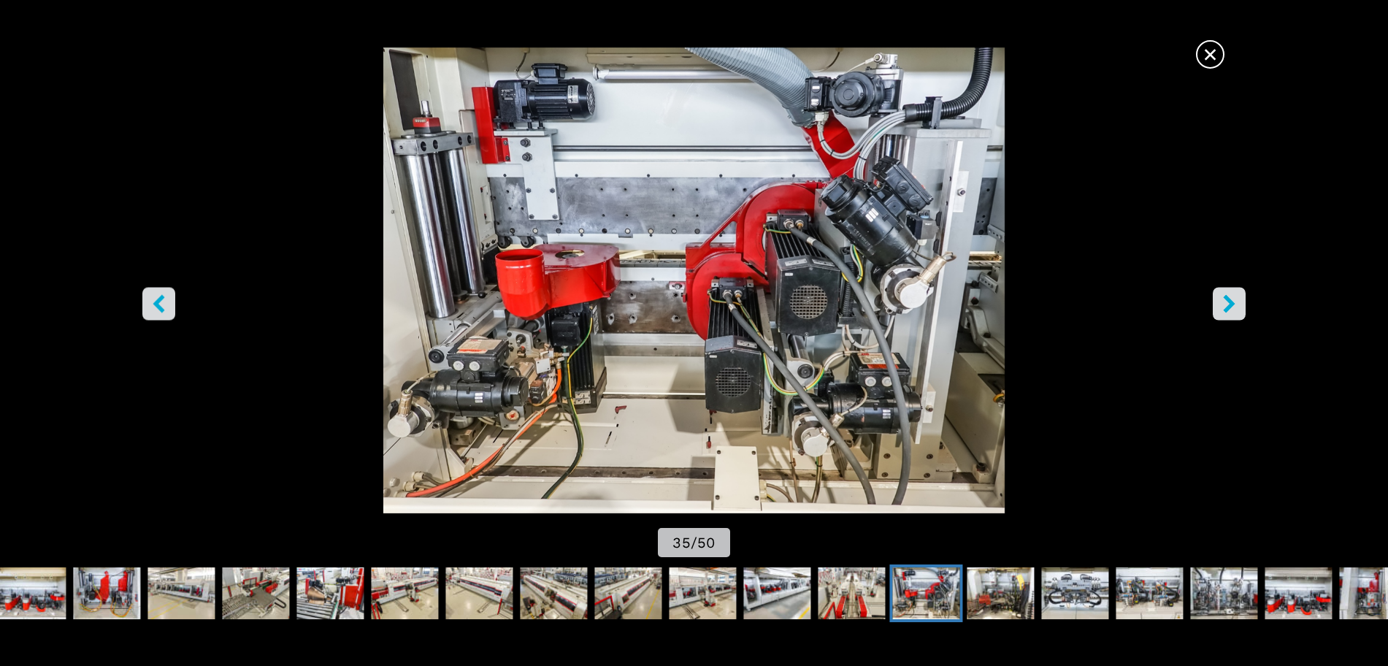
click at [1229, 307] on icon "right-button" at bounding box center [1229, 304] width 12 height 18
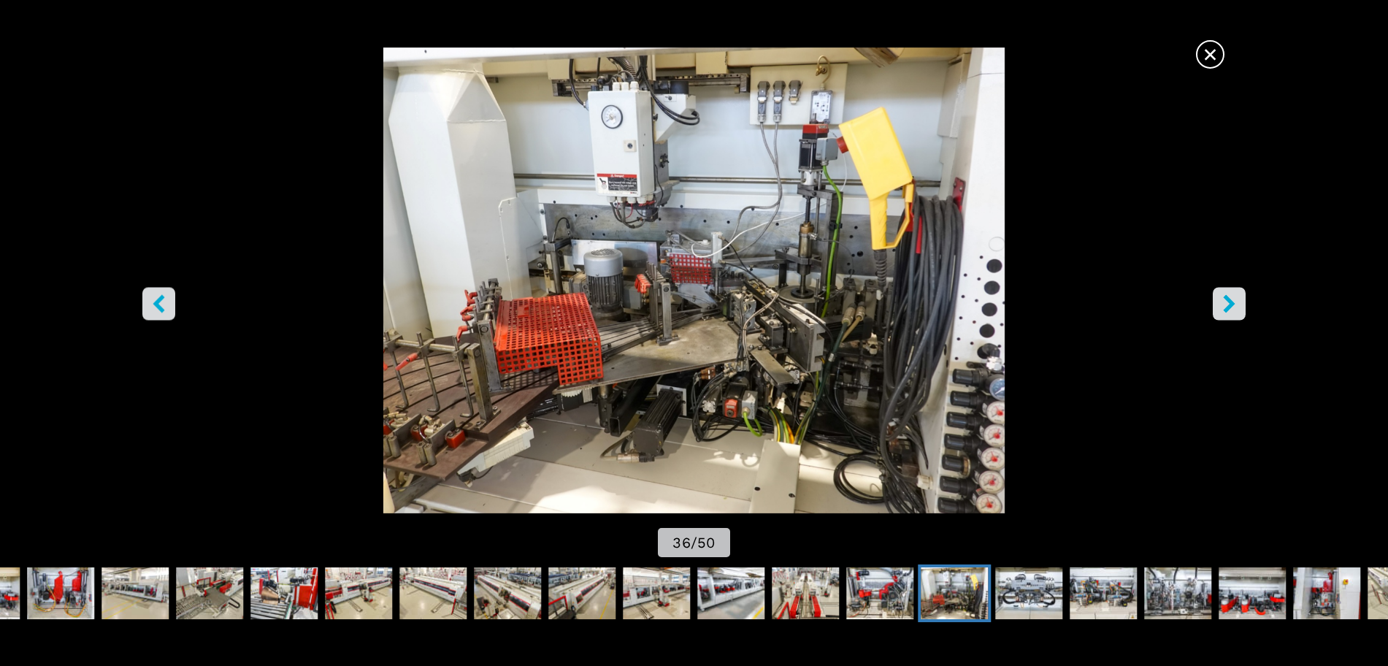
click at [1229, 307] on icon "right-button" at bounding box center [1229, 304] width 12 height 18
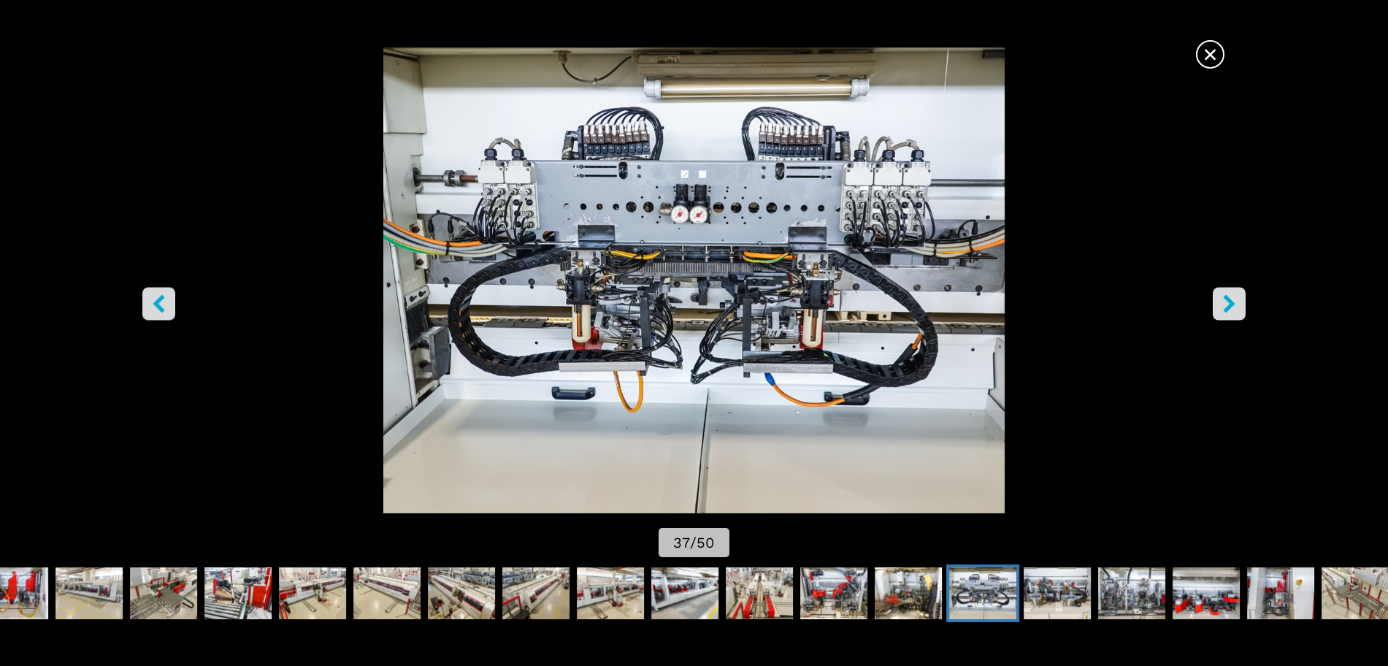
click at [145, 305] on button "left-button" at bounding box center [158, 304] width 33 height 33
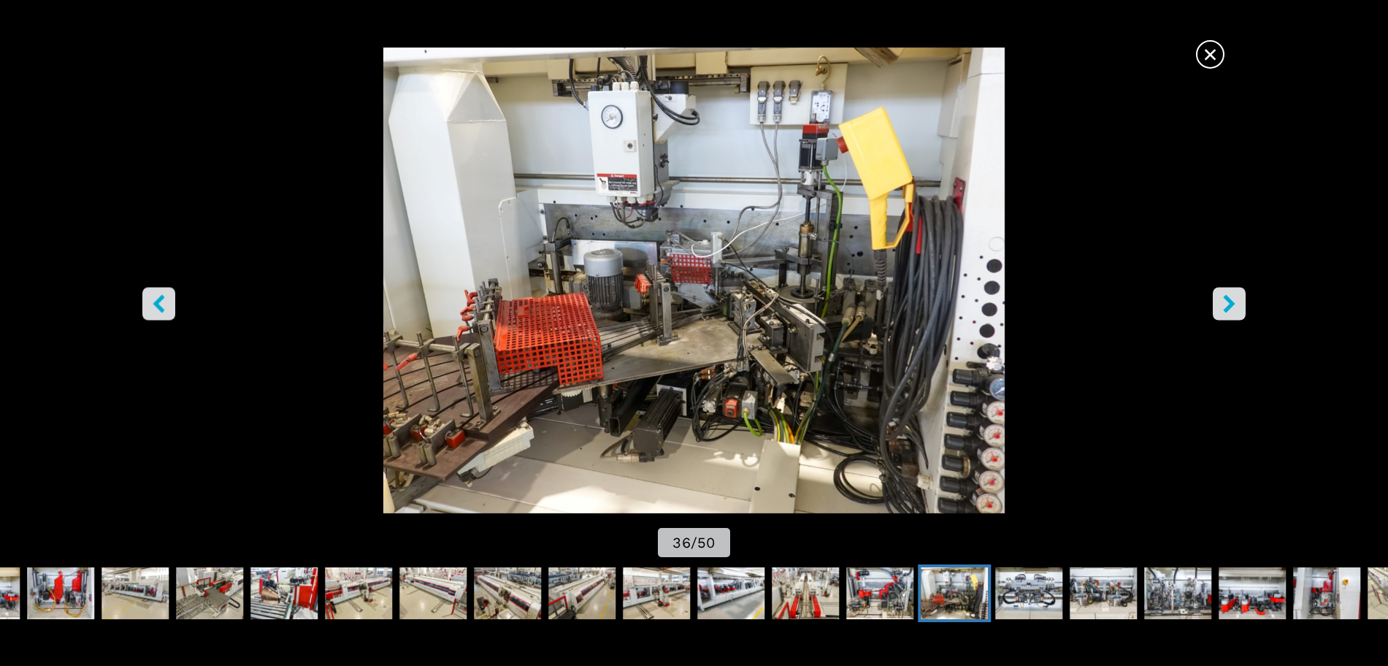
click at [150, 305] on icon "left-button" at bounding box center [159, 304] width 18 height 18
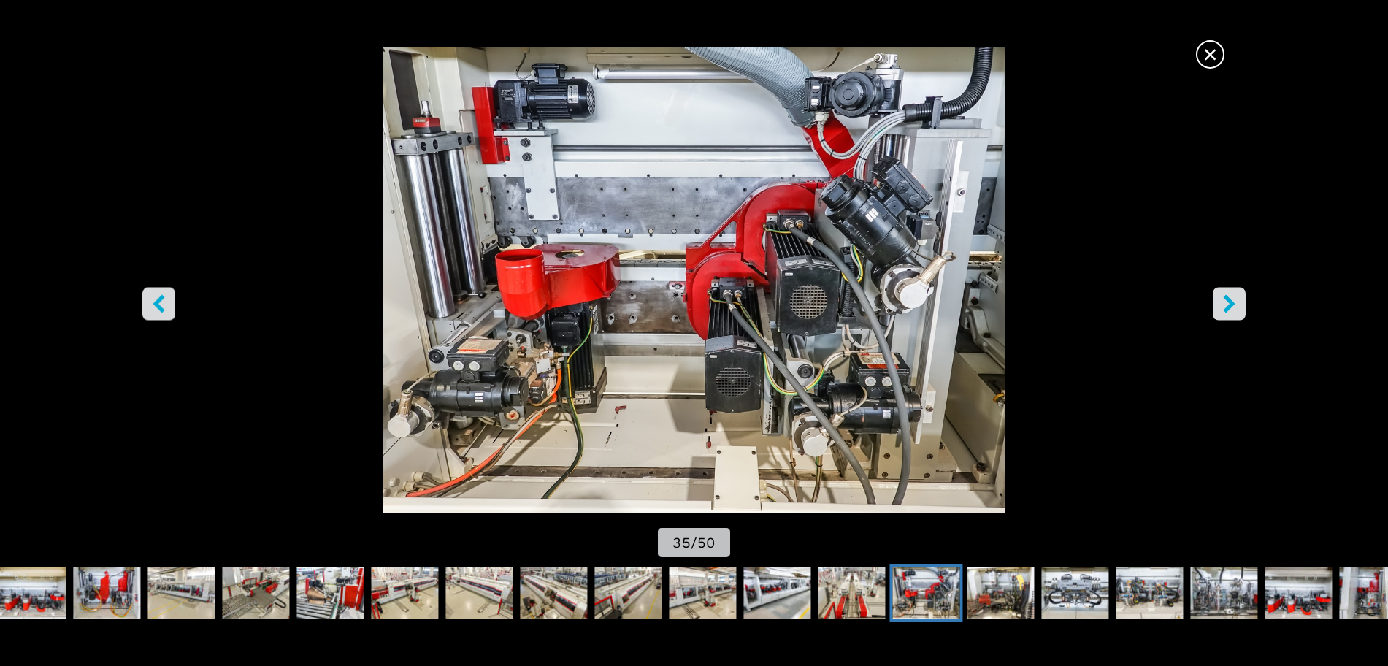
click at [1216, 57] on span "×" at bounding box center [1211, 52] width 26 height 26
